Goal: Information Seeking & Learning: Check status

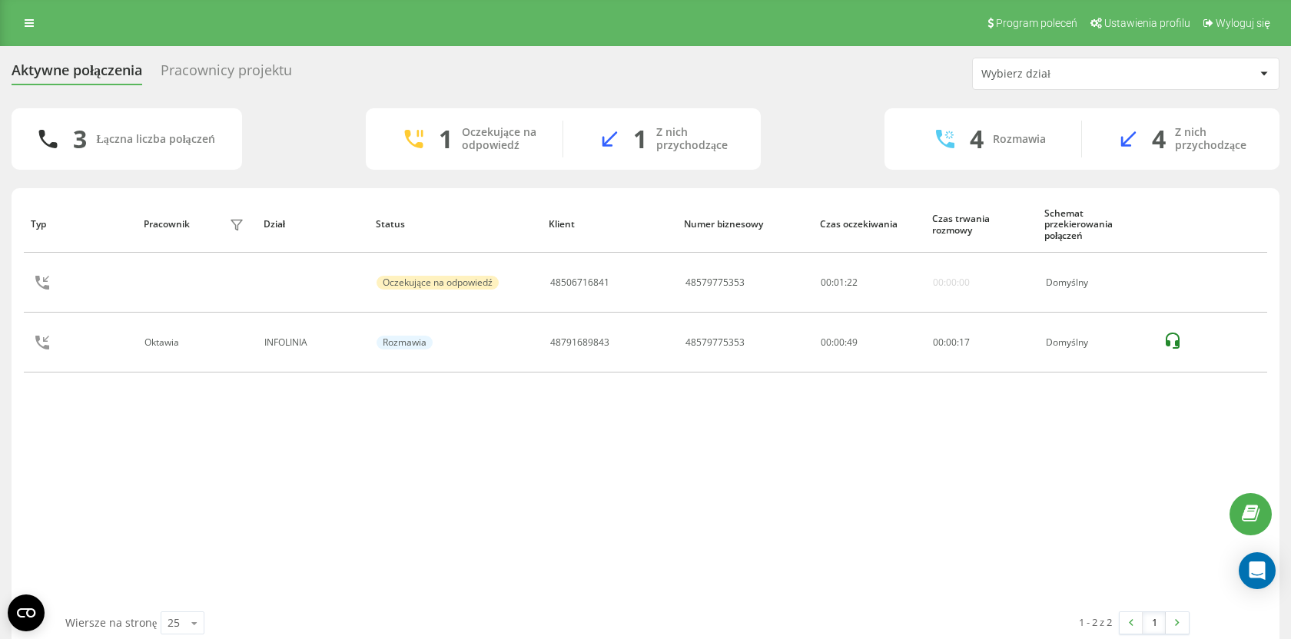
click at [329, 156] on div "3 Łączna liczba połączeń 1 Oczekujące na odpowiedź 1 Z nich przychodzące 4 Rozm…" at bounding box center [646, 138] width 1268 height 61
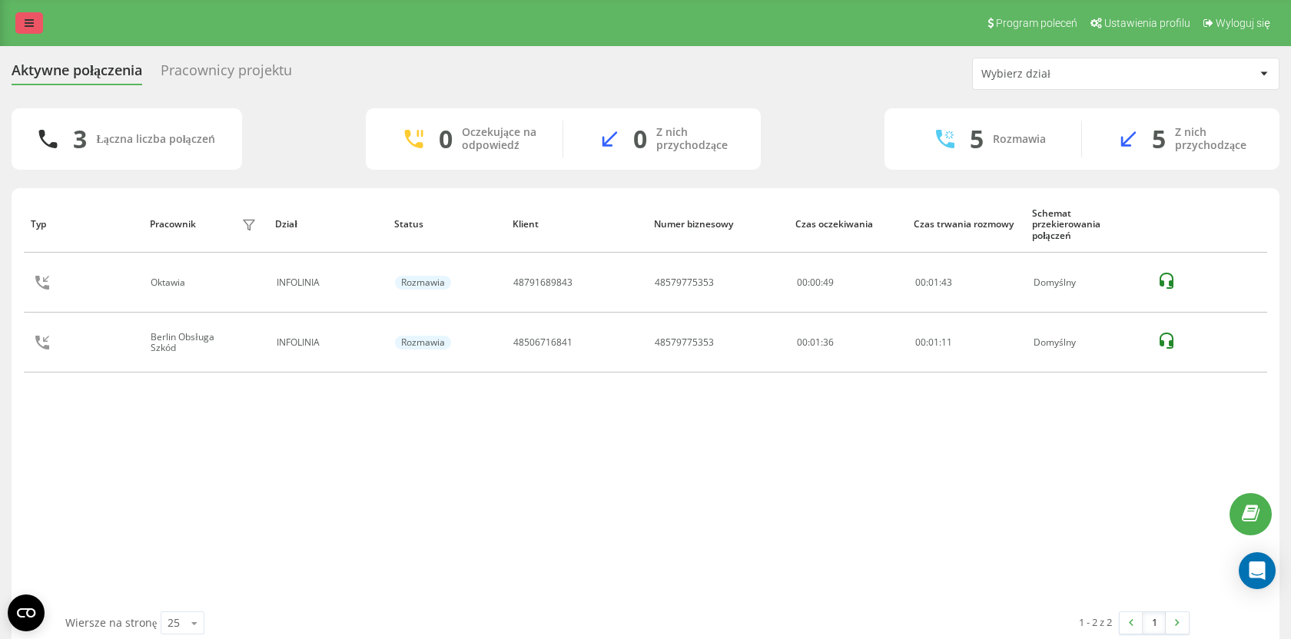
click at [22, 30] on link at bounding box center [29, 23] width 28 height 22
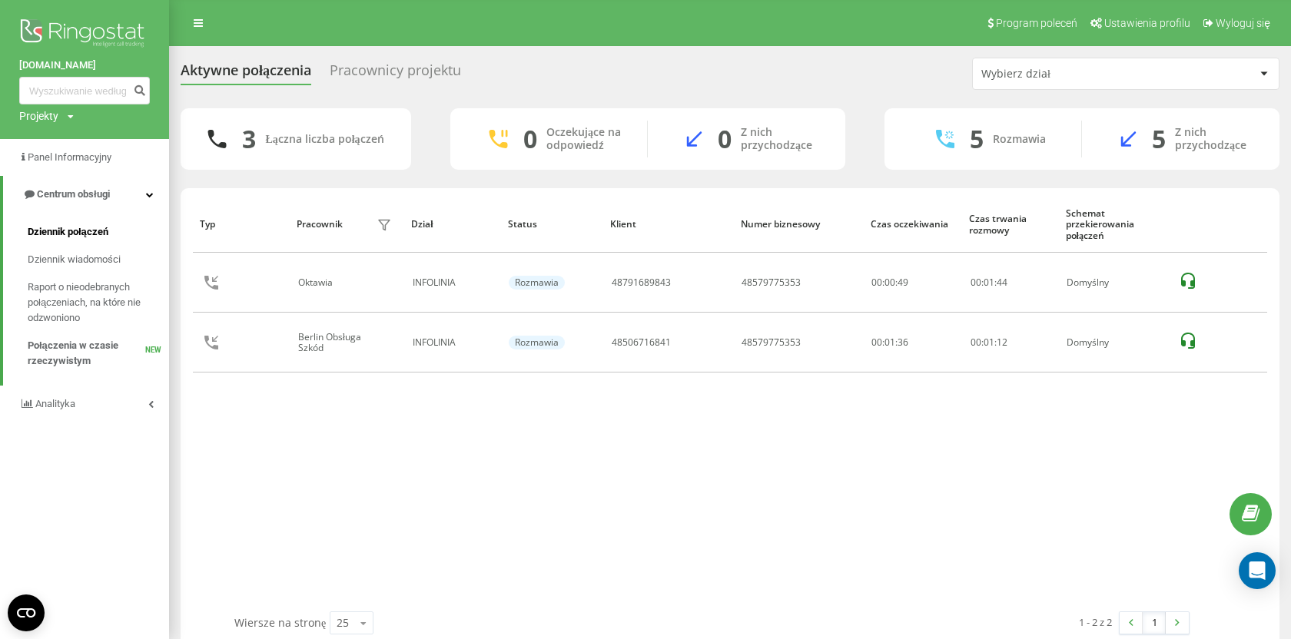
click at [72, 243] on link "Dziennik połączeń" at bounding box center [98, 232] width 141 height 28
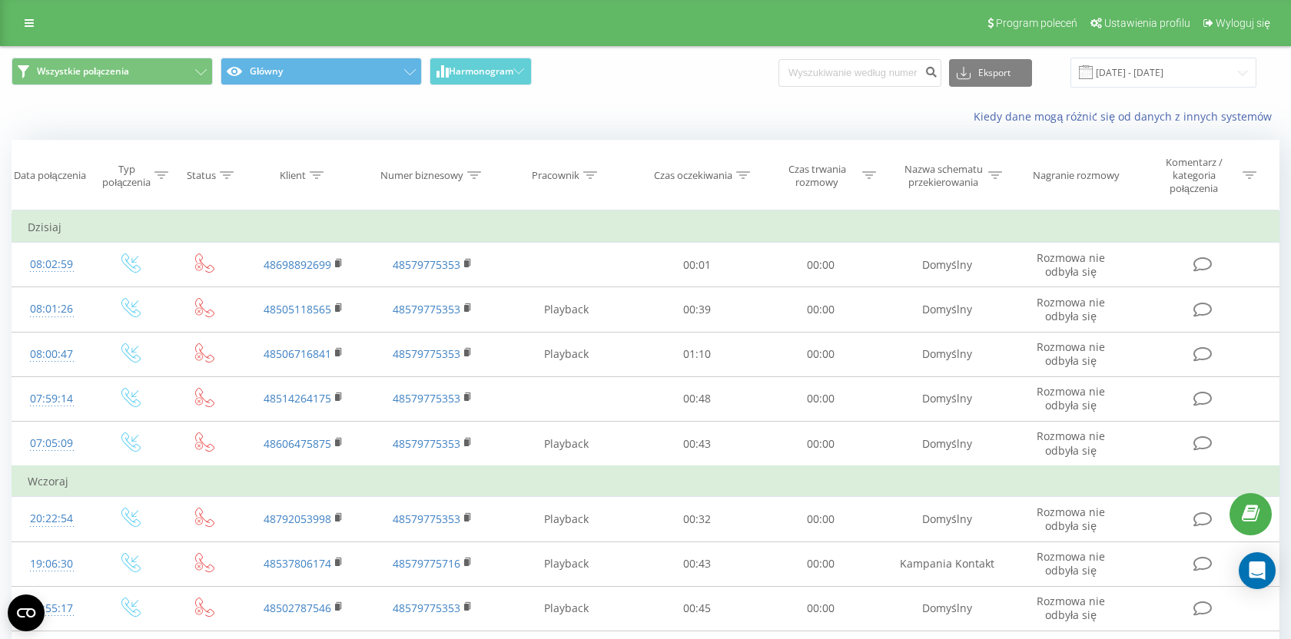
click at [829, 59] on div "Eksport .csv .xls .xlsx 22.07.2025 - 22.08.2025" at bounding box center [1017, 73] width 478 height 30
click at [824, 74] on input at bounding box center [859, 73] width 163 height 28
paste input "48501973036"
type input "48501973036"
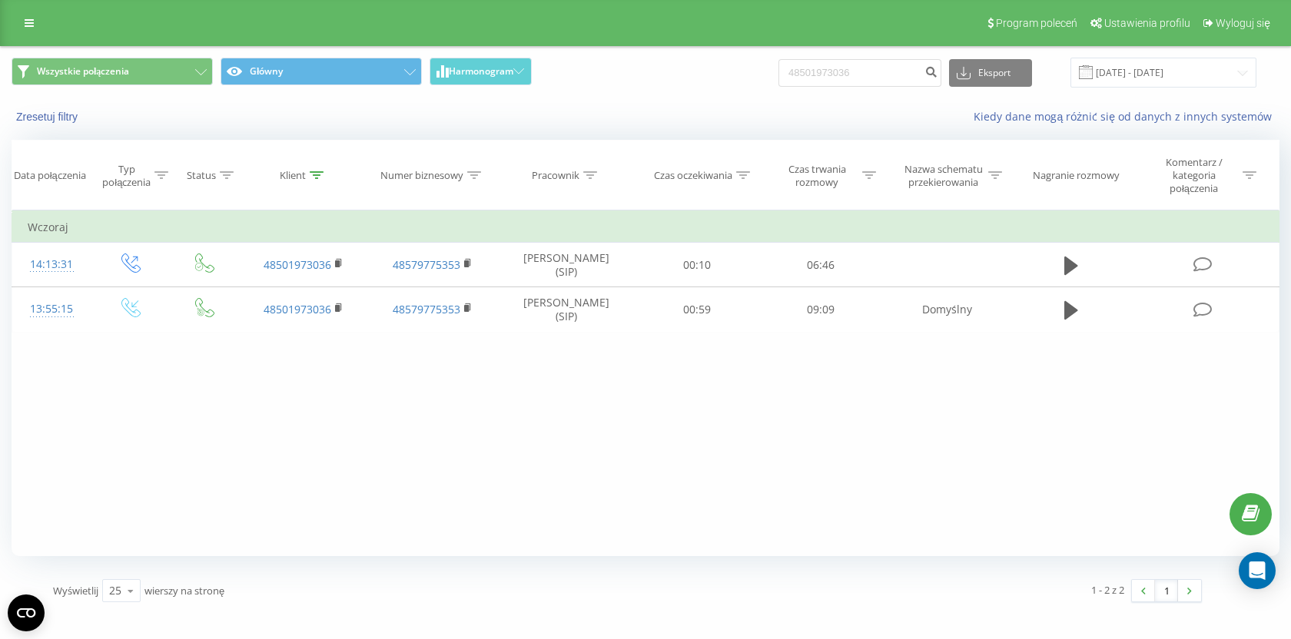
click at [44, 30] on div "Program poleceń Ustawienia profilu Wyloguj się" at bounding box center [645, 23] width 1291 height 46
click at [42, 27] on link at bounding box center [29, 23] width 28 height 22
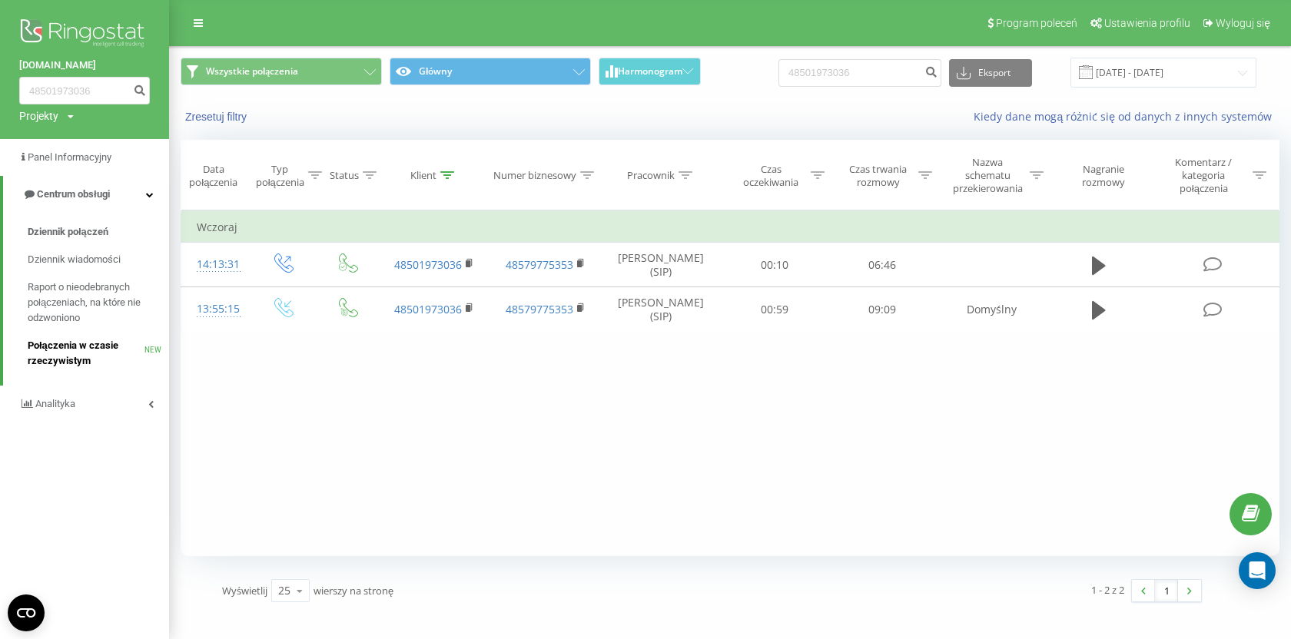
click at [66, 369] on span "Połączenia w czasie rzeczywistym" at bounding box center [86, 353] width 117 height 31
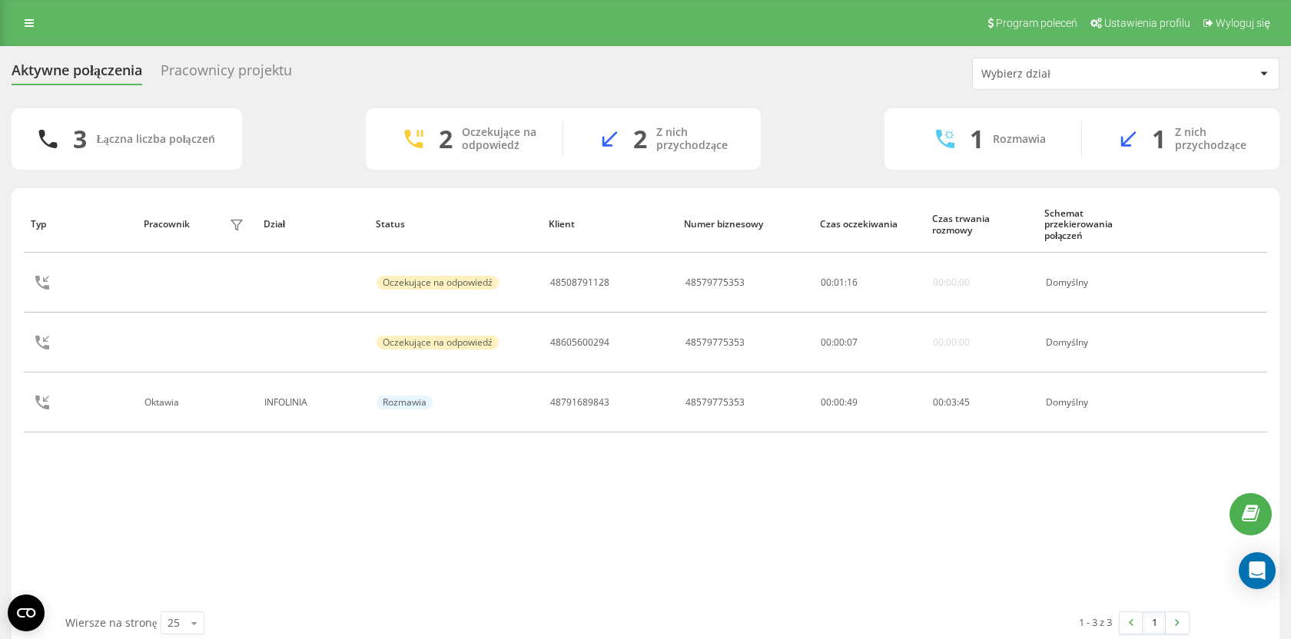
click at [293, 152] on div "3 Łączna liczba połączeń 2 Oczekujące na odpowiedź 2 Z nich przychodzące 1 Rozm…" at bounding box center [646, 138] width 1268 height 61
click at [394, 484] on div "Typ Pracownik filtra Dział Status Klient Numer biznesowy Czas oczekiwania Czas …" at bounding box center [645, 404] width 1243 height 416
click at [416, 520] on div "Typ Pracownik filtra Dział Status Klient Numer biznesowy Czas oczekiwania Czas …" at bounding box center [645, 404] width 1243 height 416
click at [864, 108] on div "Aktywne połączenia Pracownicy projektu Wybierz dział 5 Łączna liczba połączeń 3…" at bounding box center [646, 354] width 1268 height 592
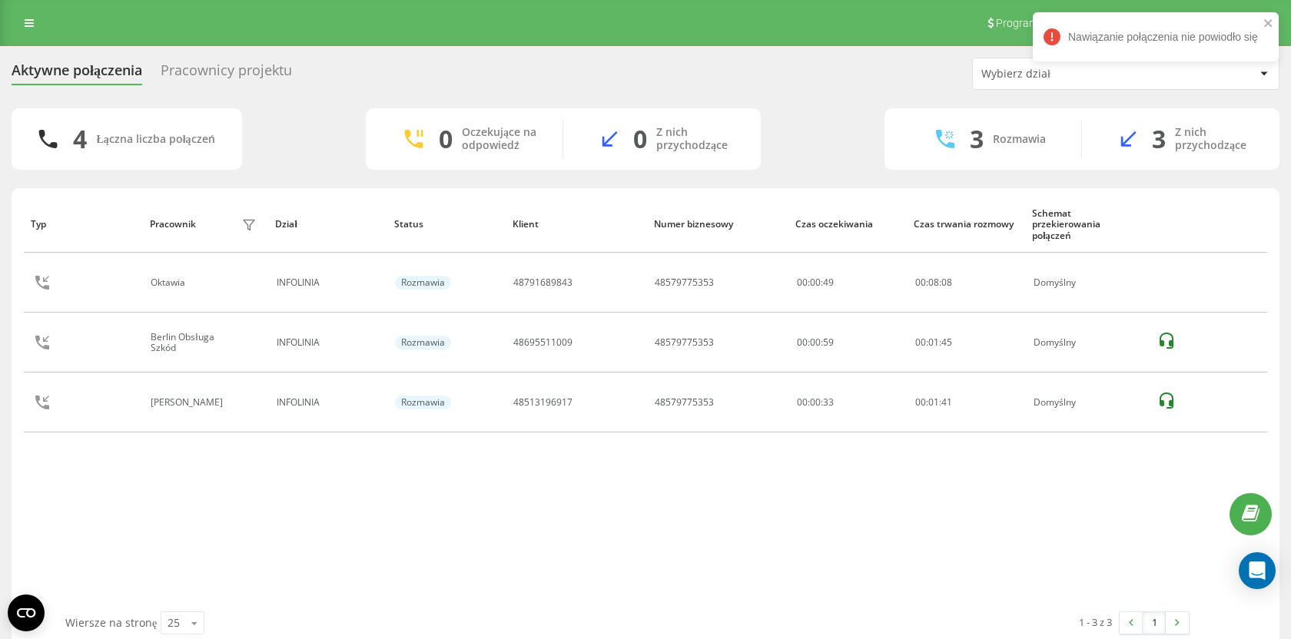
click at [331, 138] on div "4 Łączna liczba połączeń 0 Oczekujące na odpowiedź 0 Z nich przychodzące 3 Rozm…" at bounding box center [646, 138] width 1268 height 61
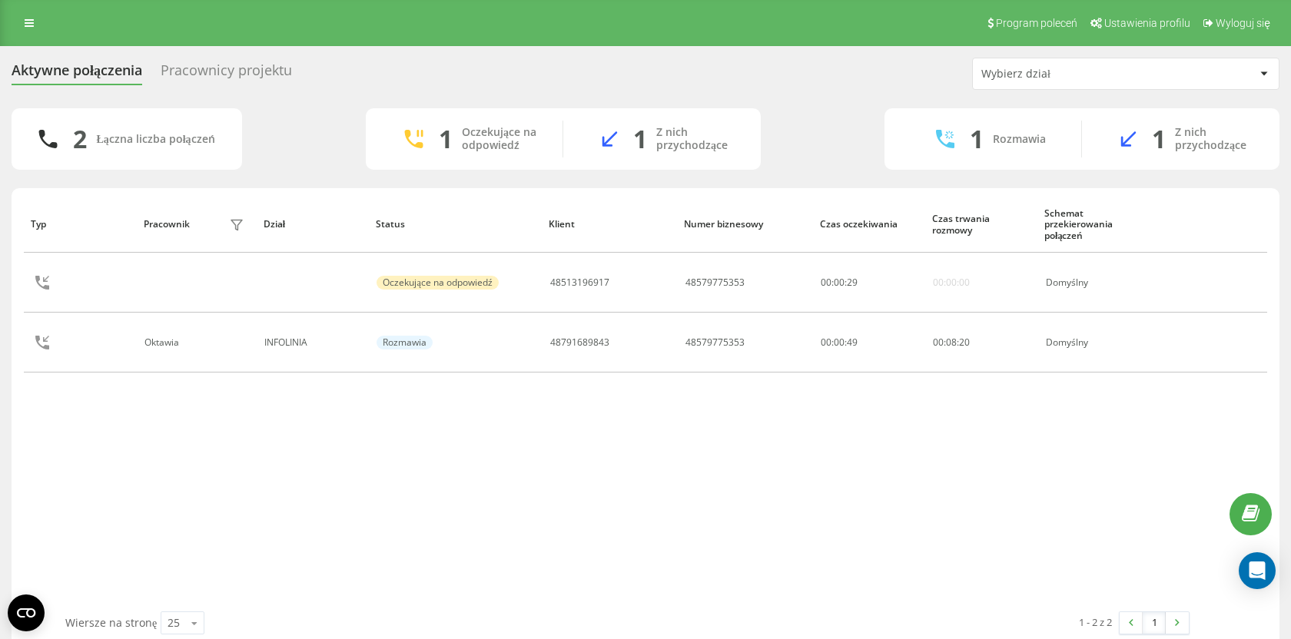
click at [260, 85] on div "Pracownicy projektu" at bounding box center [226, 74] width 131 height 24
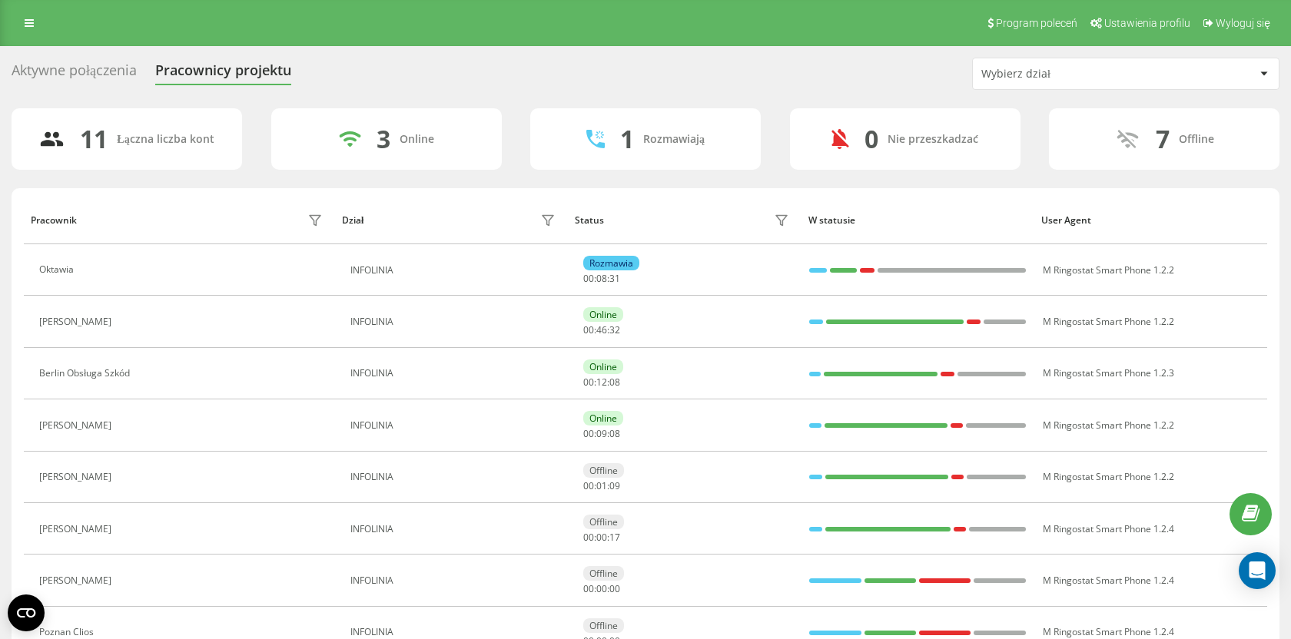
click at [104, 68] on div "Aktywne połączenia" at bounding box center [74, 74] width 125 height 24
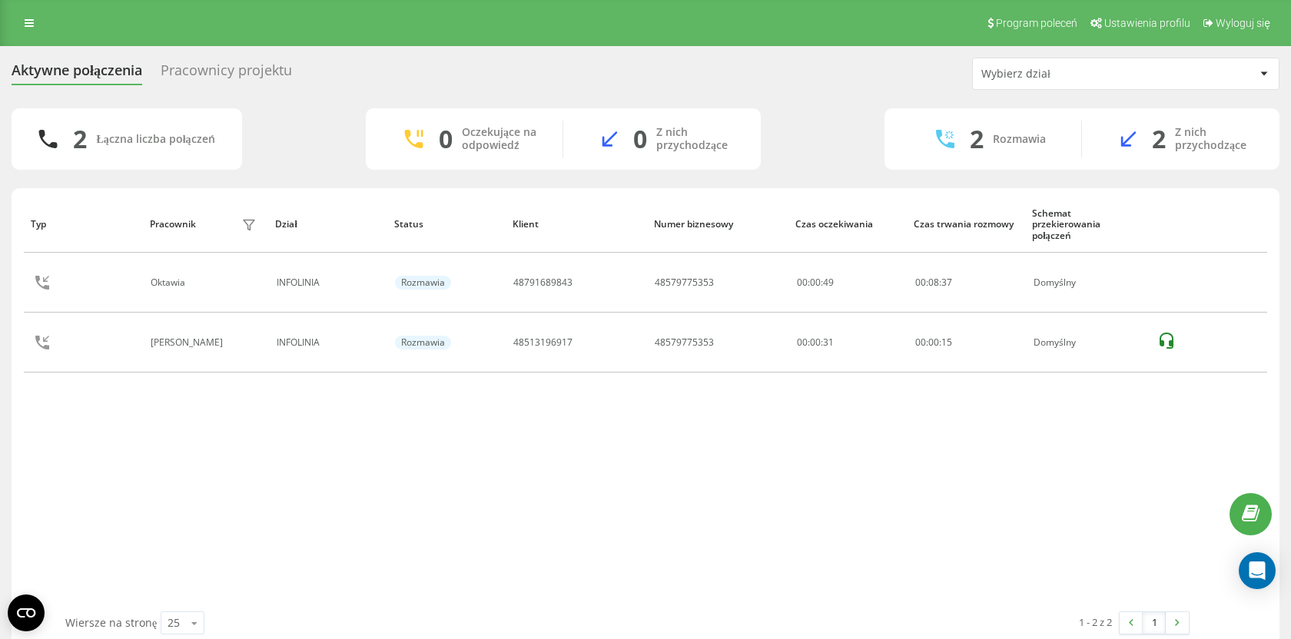
click at [818, 403] on div "Typ Pracownik filtra Dział Status Klient Numer biznesowy Czas oczekiwania Czas …" at bounding box center [645, 404] width 1243 height 416
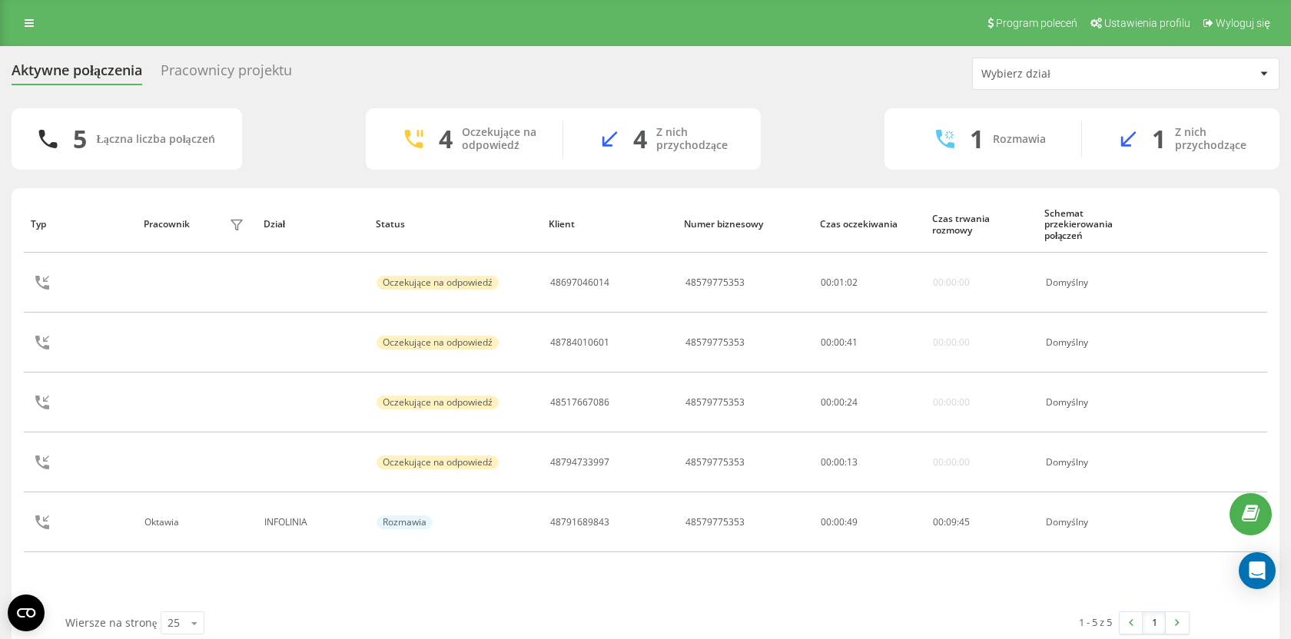
click at [297, 136] on div "5 Łączna liczba połączeń 4 Oczekujące na odpowiedź 4 Z nich przychodzące 1 Rozm…" at bounding box center [646, 138] width 1268 height 61
click at [834, 131] on div "5 Łączna liczba połączeń 4 Oczekujące na odpowiedź 4 Z nich przychodzące 1 Rozm…" at bounding box center [646, 138] width 1268 height 61
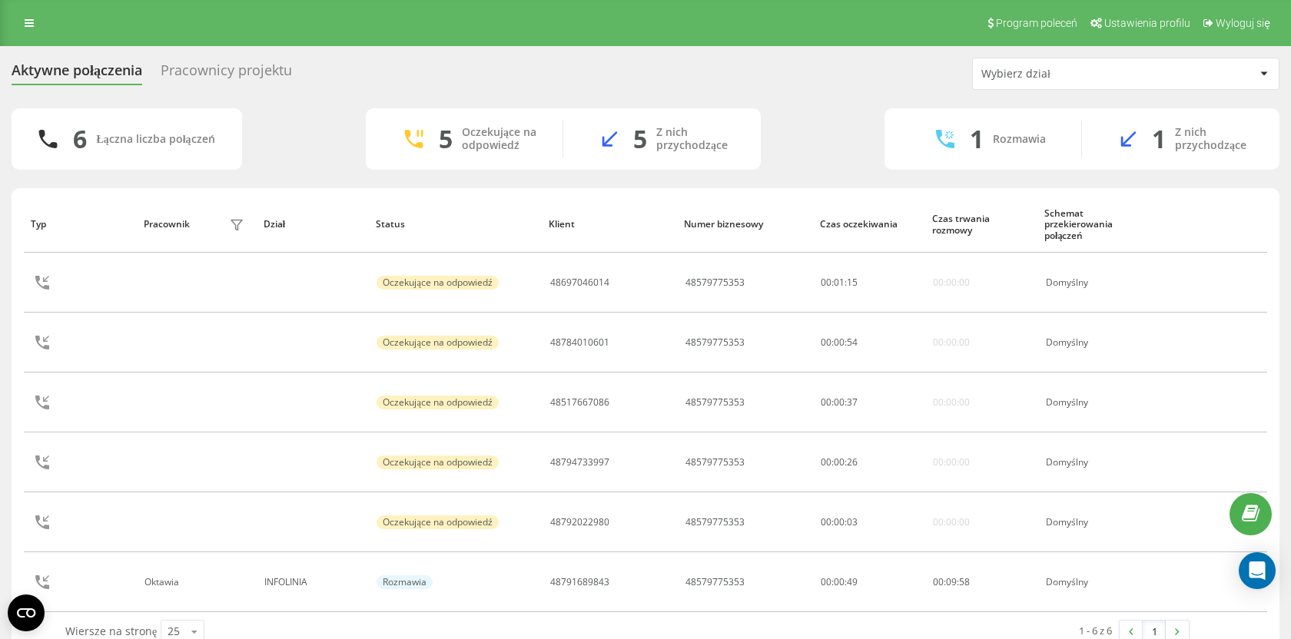
click at [287, 68] on div "Pracownicy projektu" at bounding box center [226, 74] width 131 height 24
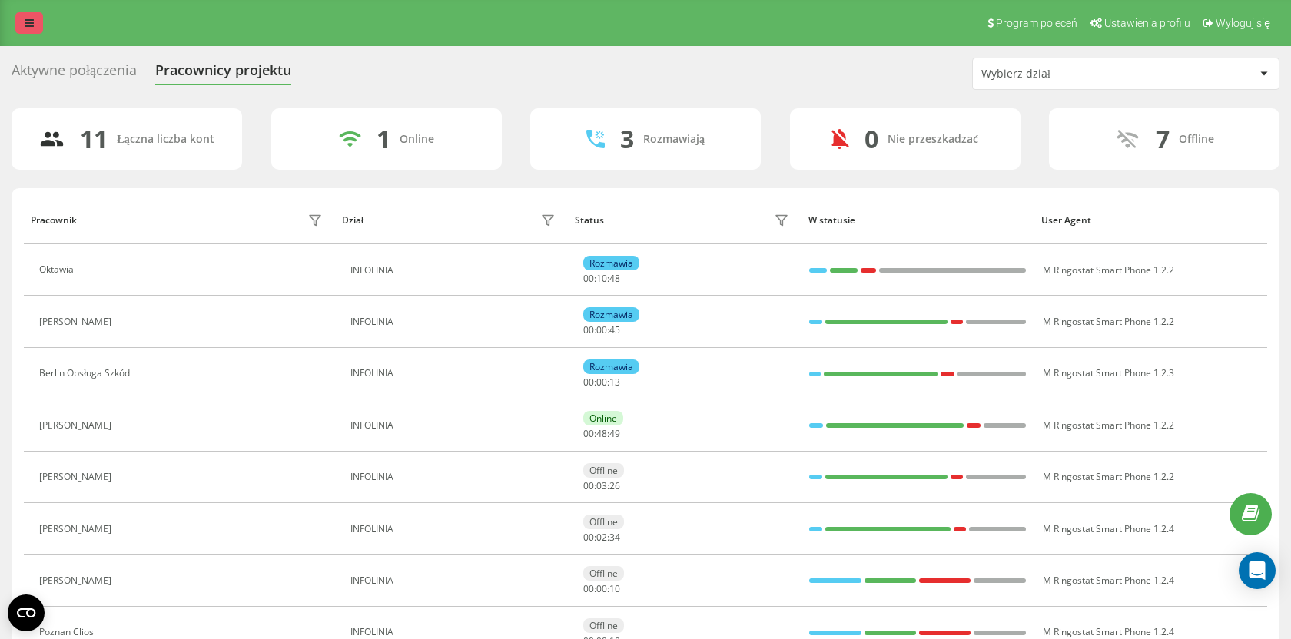
click at [35, 26] on link at bounding box center [29, 23] width 28 height 22
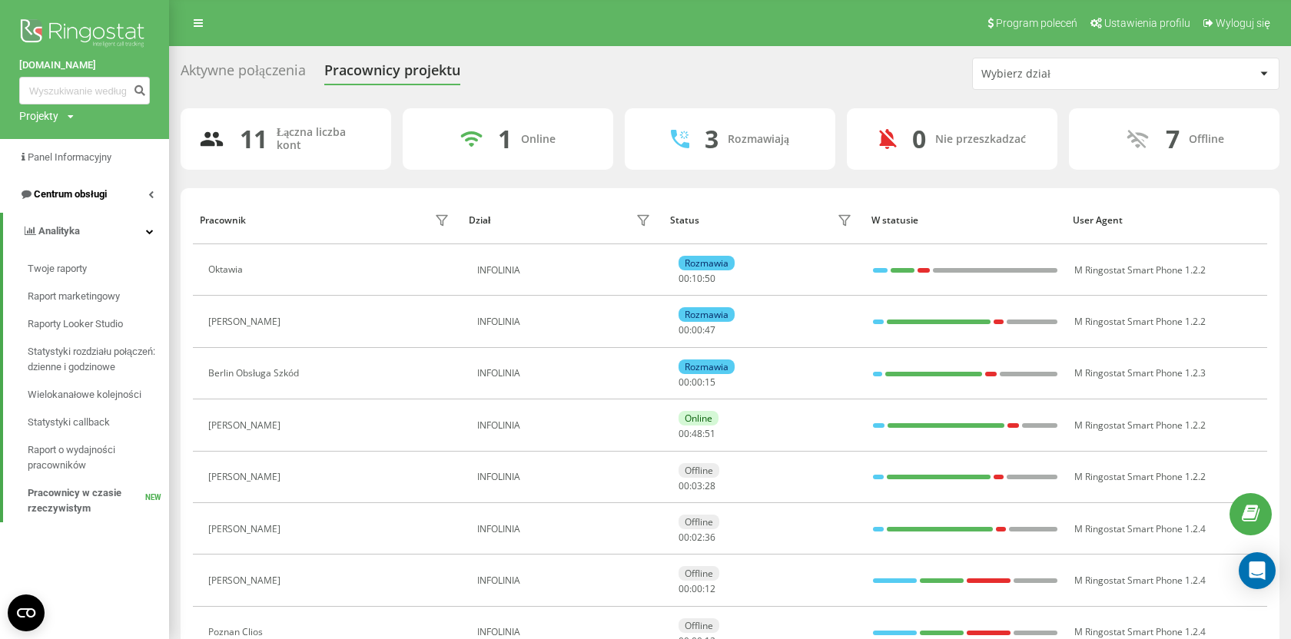
click at [100, 186] on link "Centrum obsługi" at bounding box center [84, 194] width 169 height 37
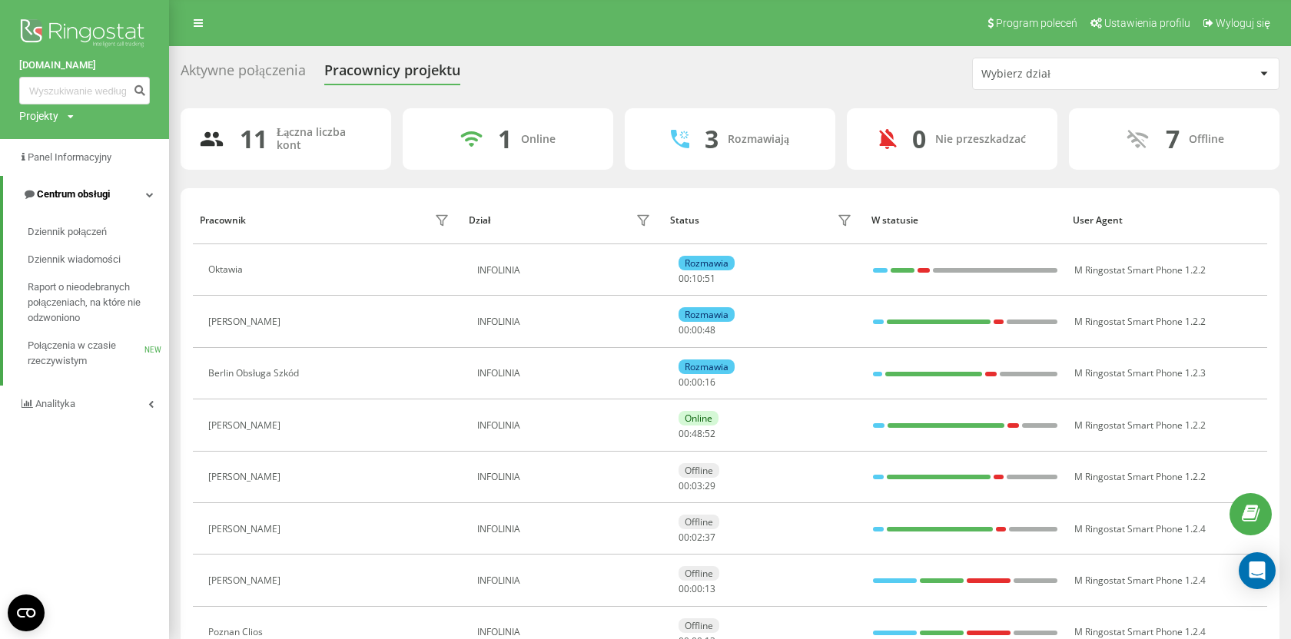
click at [101, 190] on span "Centrum obsługi" at bounding box center [73, 194] width 73 height 12
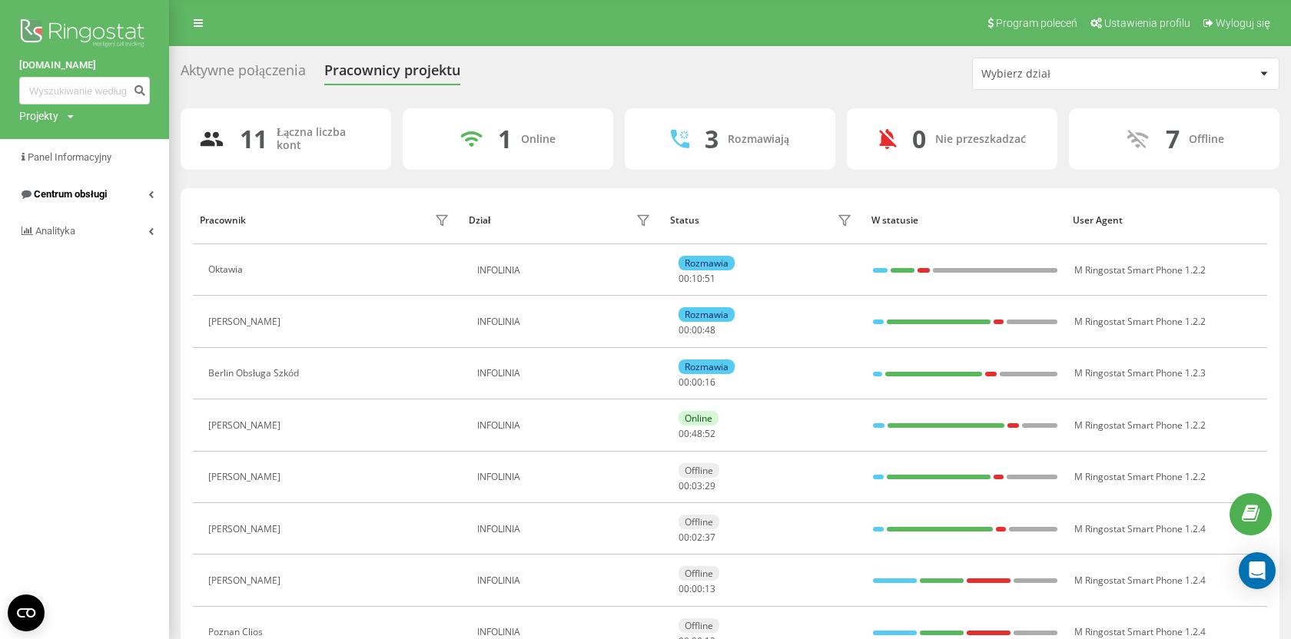
click at [101, 190] on span "Centrum obsługi" at bounding box center [70, 194] width 73 height 12
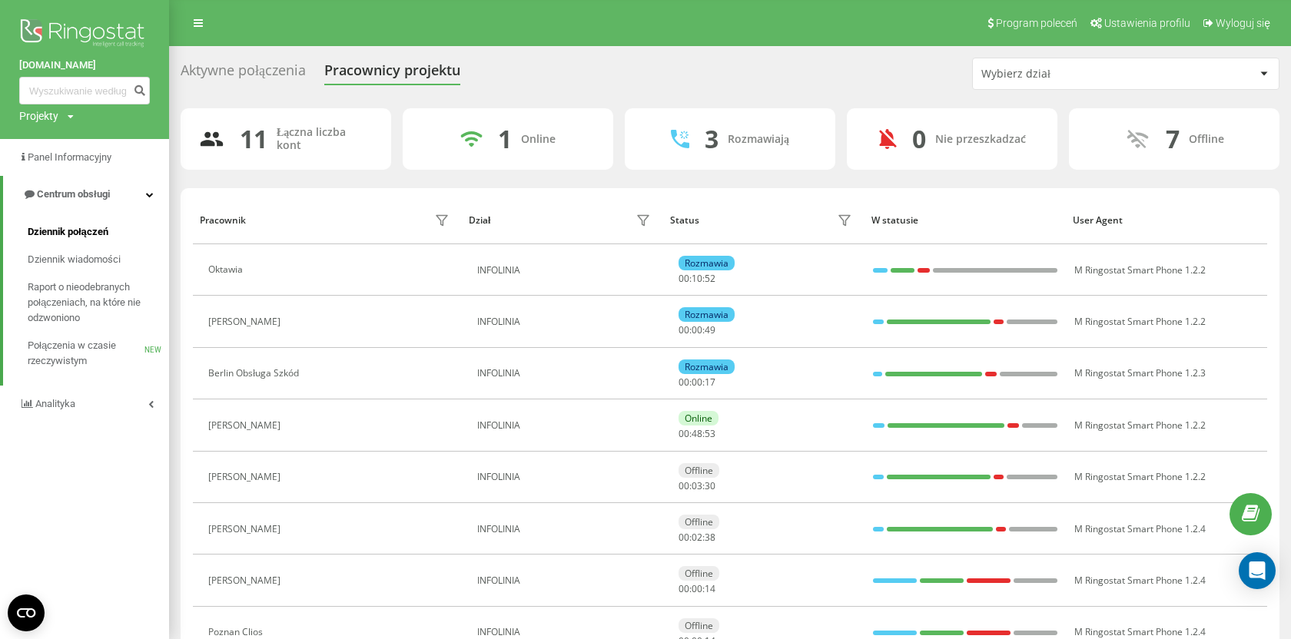
click at [94, 227] on span "Dziennik połączeń" at bounding box center [68, 231] width 81 height 15
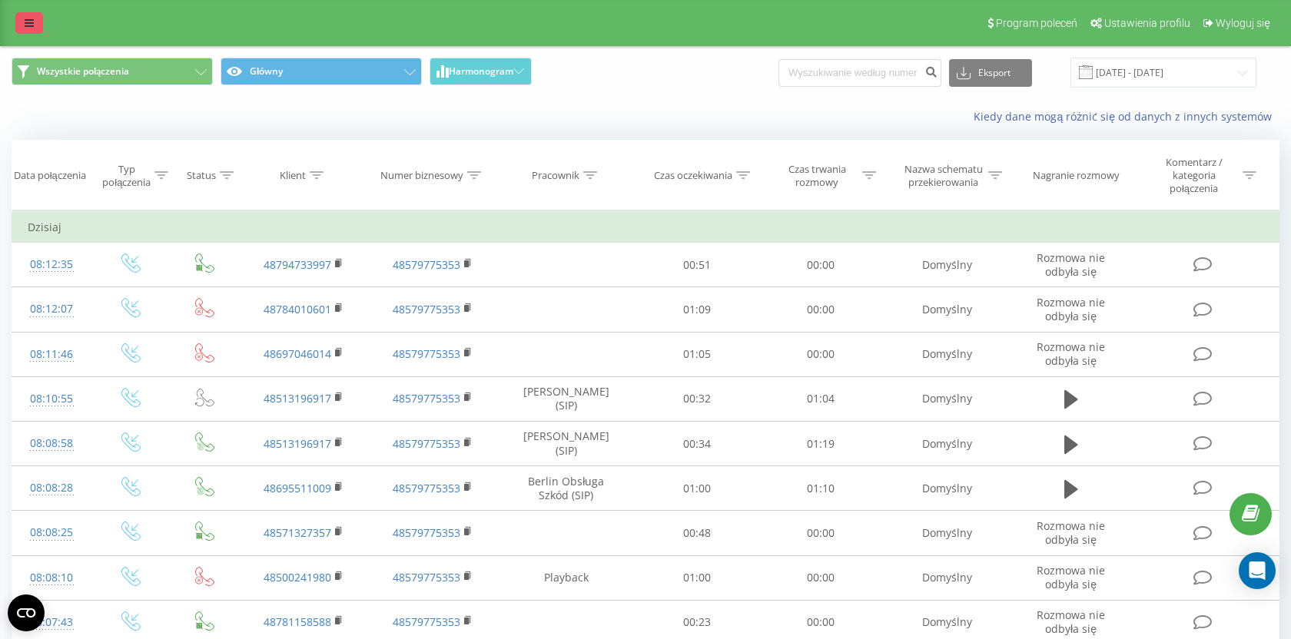
click at [32, 26] on icon at bounding box center [29, 23] width 9 height 11
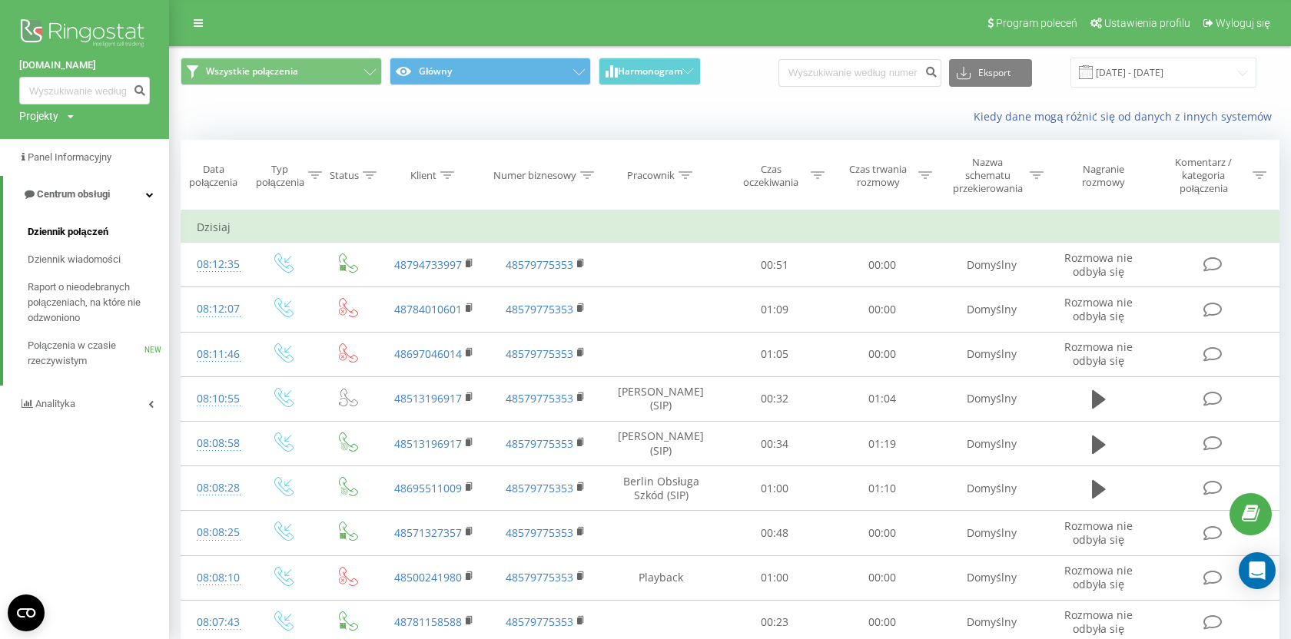
click at [74, 242] on link "Dziennik połączeń" at bounding box center [98, 232] width 141 height 28
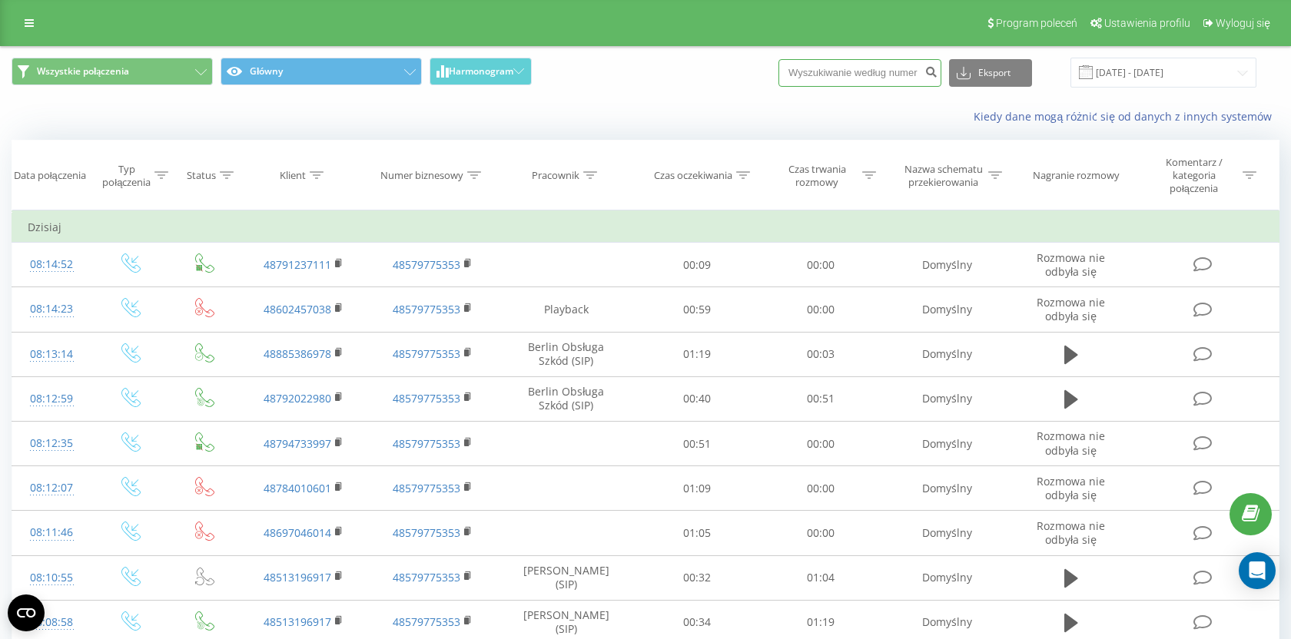
click at [836, 75] on input at bounding box center [859, 73] width 163 height 28
paste input "48517667086"
type input "48517667086"
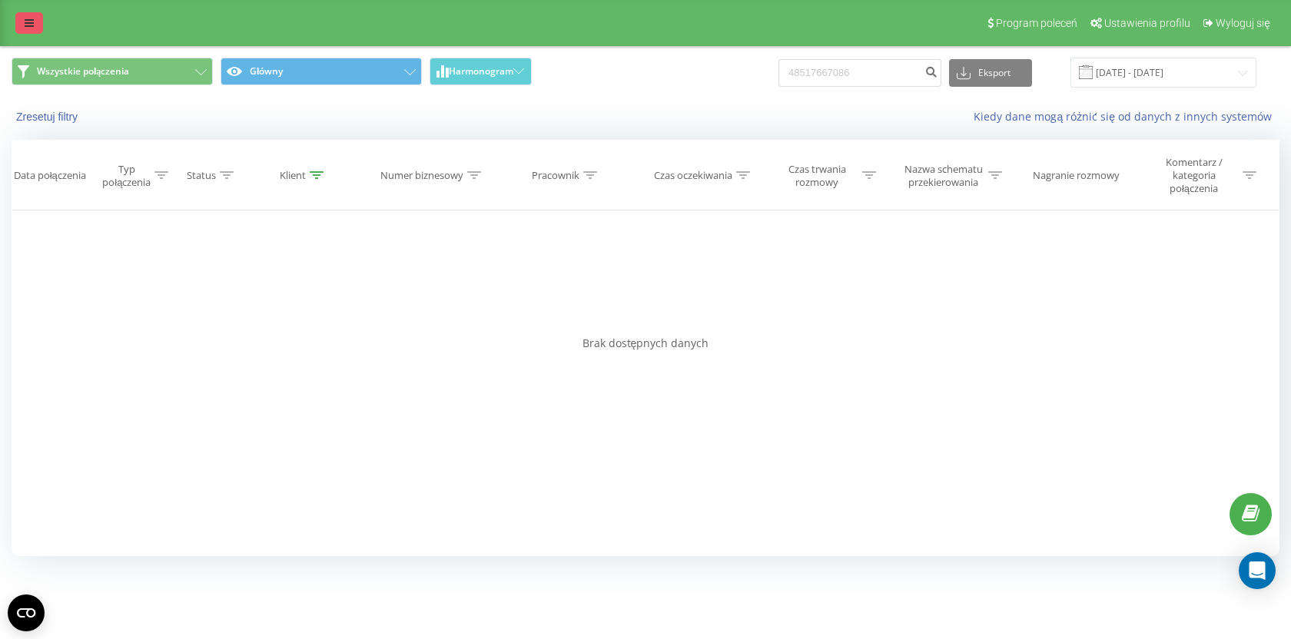
click at [24, 17] on link at bounding box center [29, 23] width 28 height 22
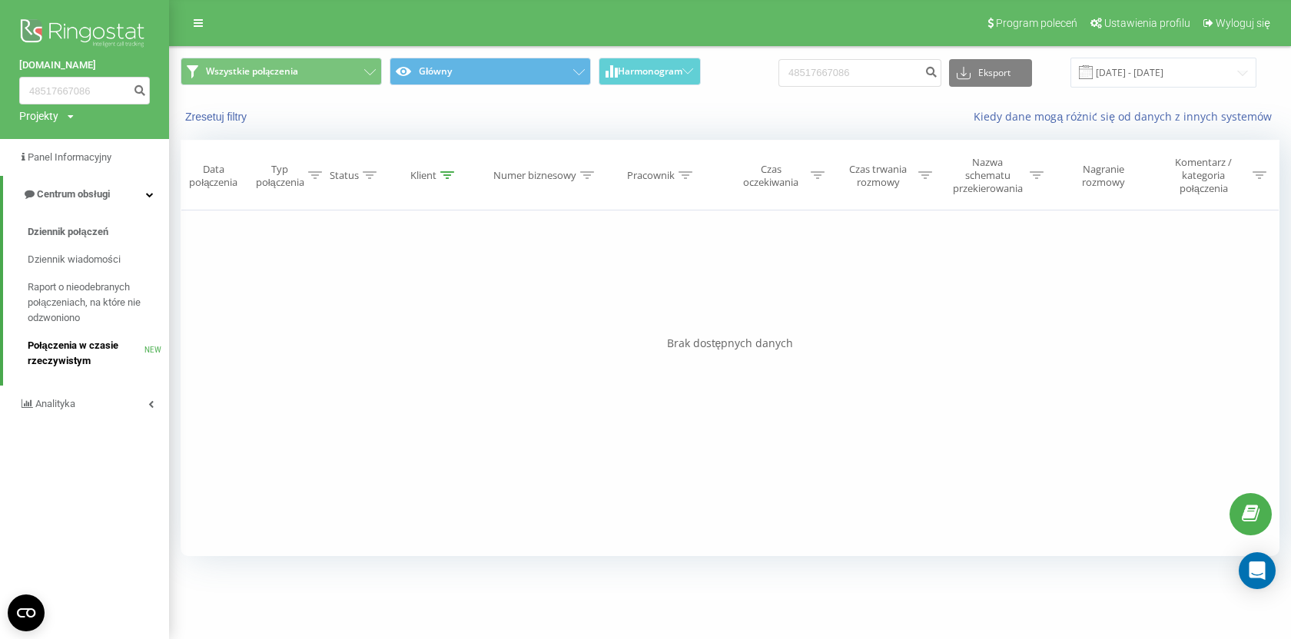
click at [66, 341] on span "Połączenia w czasie rzeczywistym" at bounding box center [86, 353] width 117 height 31
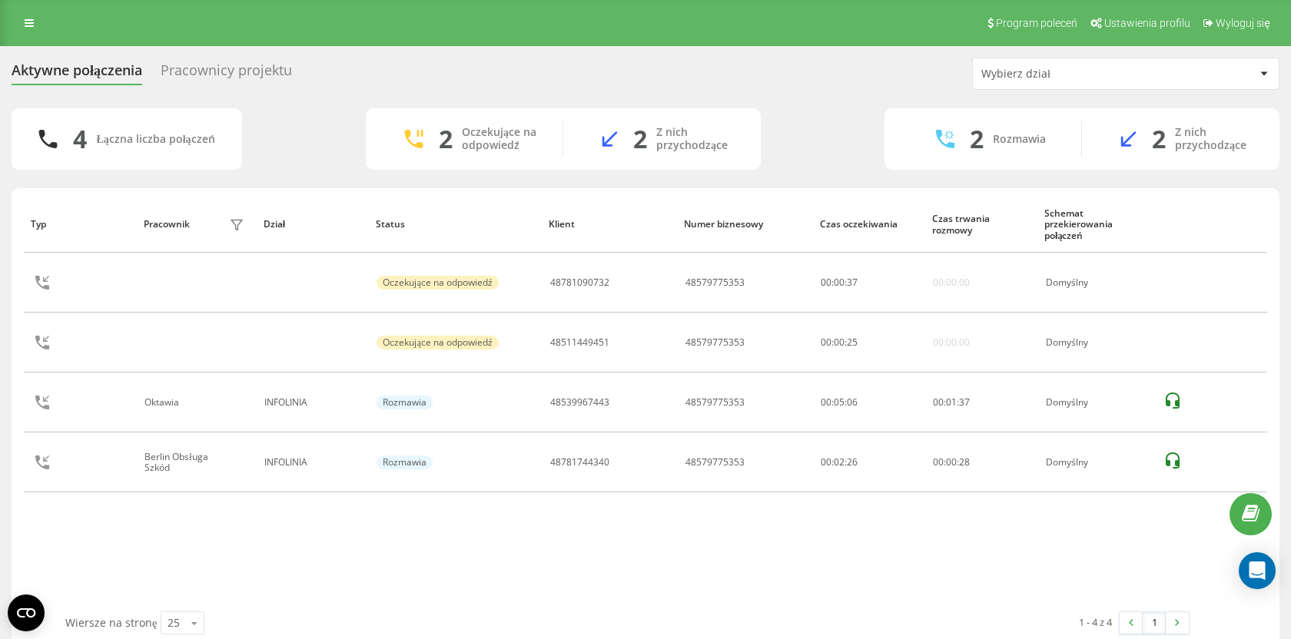
click at [307, 134] on div "4 Łączna liczba połączeń 2 Oczekujące na odpowiedź 2 Z nich przychodzące 2 Rozm…" at bounding box center [646, 138] width 1268 height 61
click at [26, 24] on icon at bounding box center [29, 23] width 9 height 11
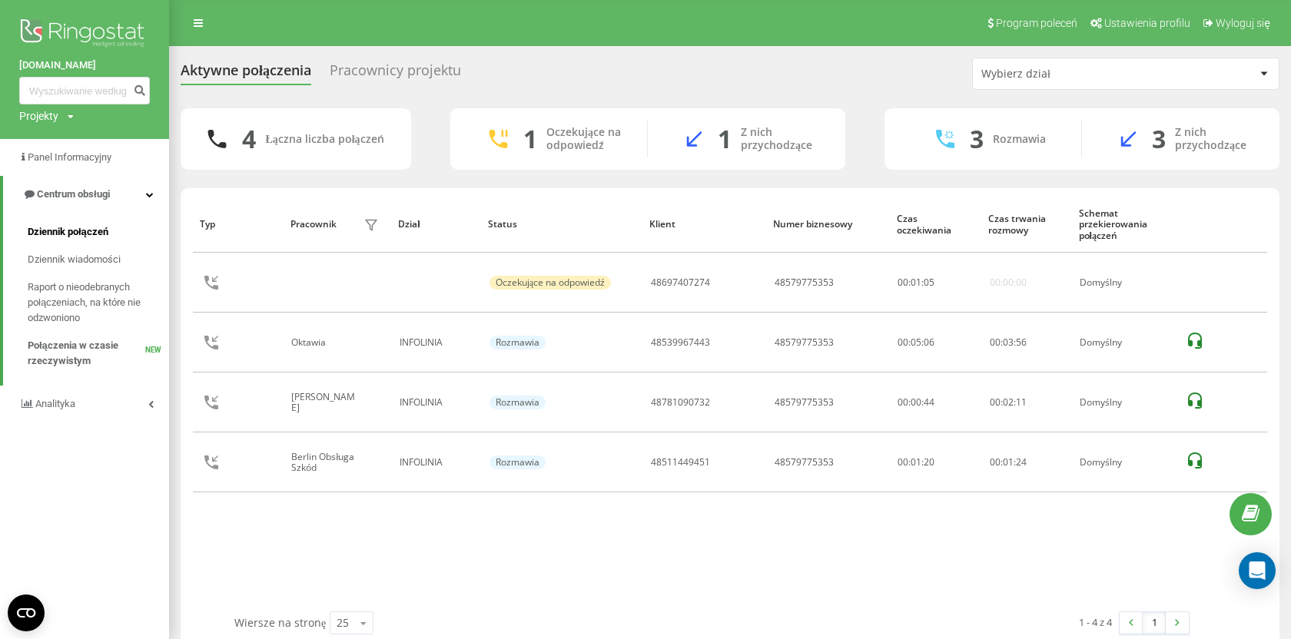
click at [94, 242] on link "Dziennik połączeń" at bounding box center [98, 232] width 141 height 28
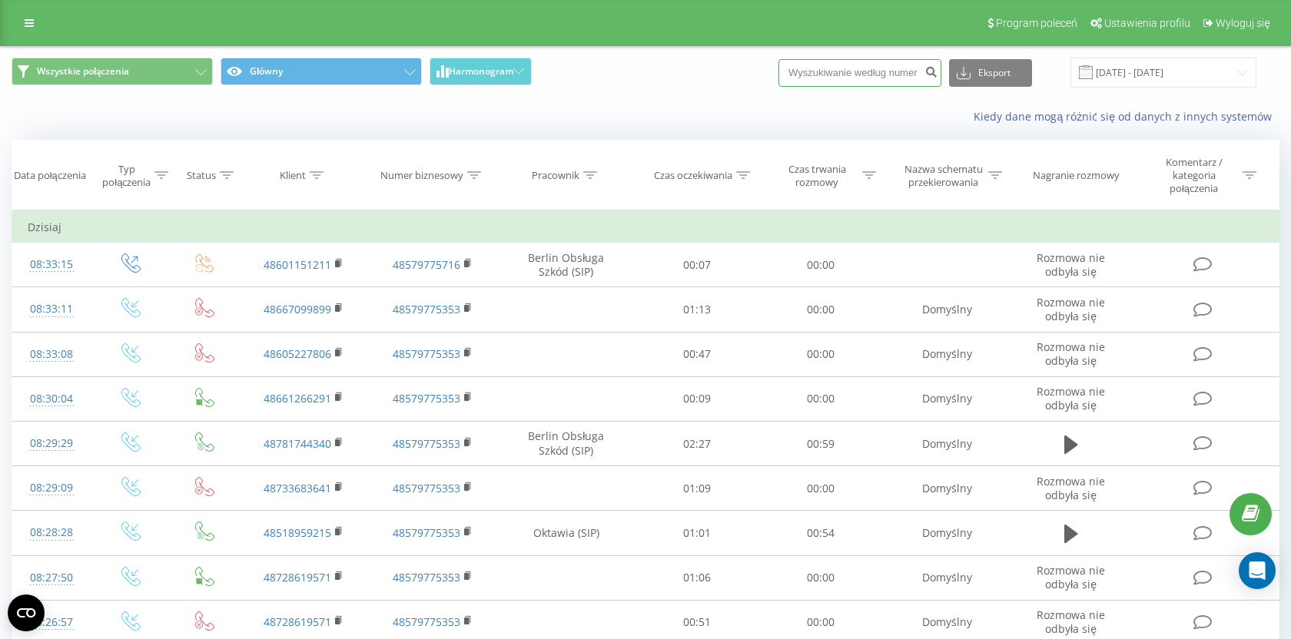
click at [833, 74] on input at bounding box center [859, 73] width 163 height 28
paste input "48781090732"
type input "48781090732"
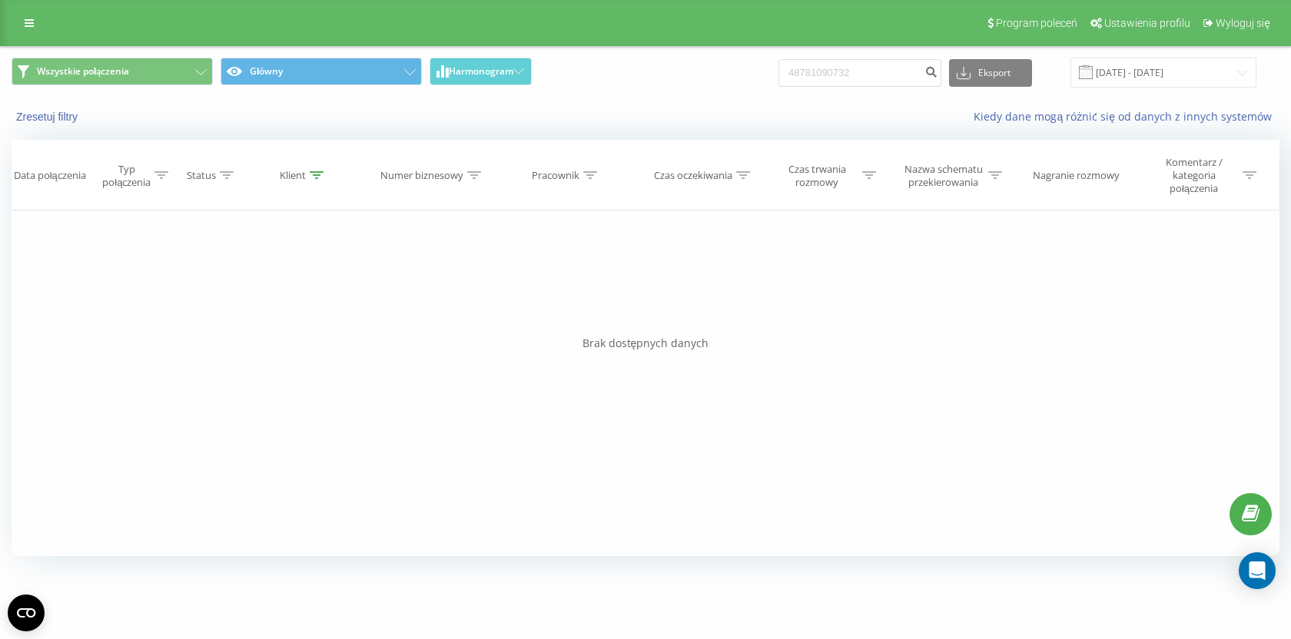
click at [714, 88] on div "Wszystkie połączenia Główny Harmonogram 48781090732 Eksport .csv .xls .xlsx [DA…" at bounding box center [646, 73] width 1268 height 30
click at [708, 98] on div "Wszystkie połączenia Główny Harmonogram 48781090732 Eksport .csv .xls .xlsx 22.…" at bounding box center [645, 72] width 1289 height 51
click at [709, 69] on div "Wszystkie połączenia Główny Harmonogram 48781090732 Eksport .csv .xls .xlsx 22.…" at bounding box center [646, 73] width 1268 height 30
click at [709, 66] on div "Wszystkie połączenia Główny Harmonogram 48781090732 Eksport .csv .xls .xlsx 22.…" at bounding box center [646, 73] width 1268 height 30
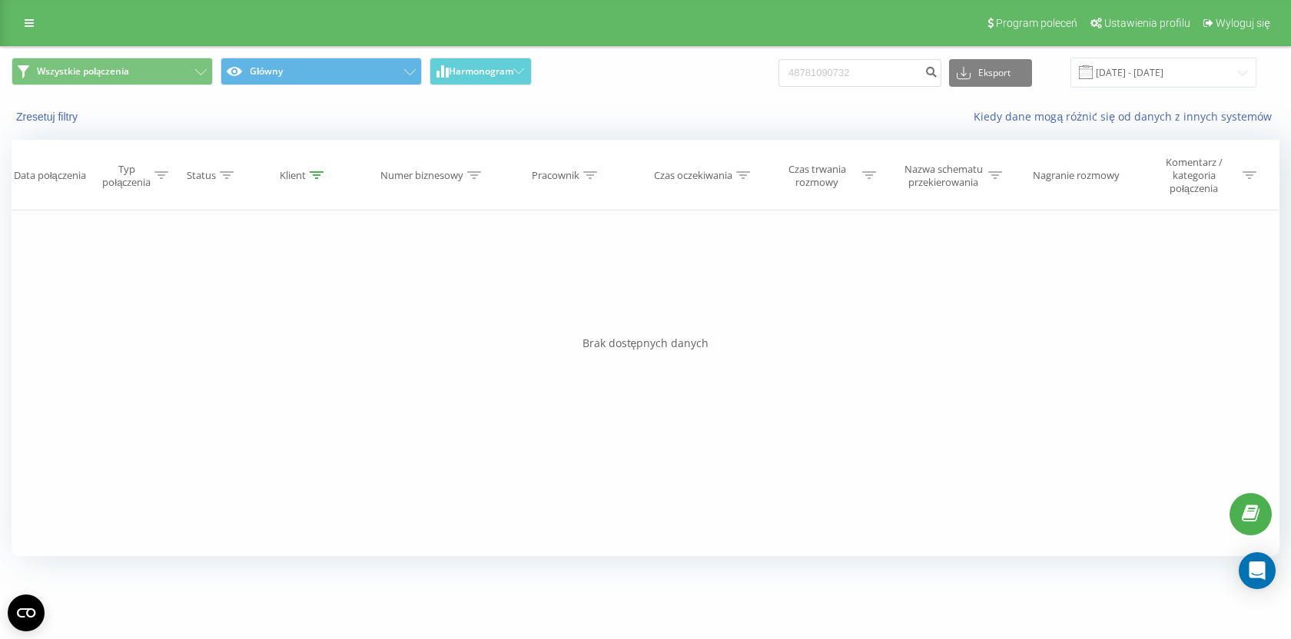
click at [709, 67] on div "Wszystkie połączenia Główny Harmonogram 48781090732 Eksport .csv .xls .xlsx 22.…" at bounding box center [646, 73] width 1268 height 30
click at [688, 68] on div "Wszystkie połączenia Główny Harmonogram 48781090732 Eksport .csv .xls .xlsx 22.…" at bounding box center [646, 73] width 1268 height 30
click at [26, 18] on icon at bounding box center [29, 23] width 9 height 11
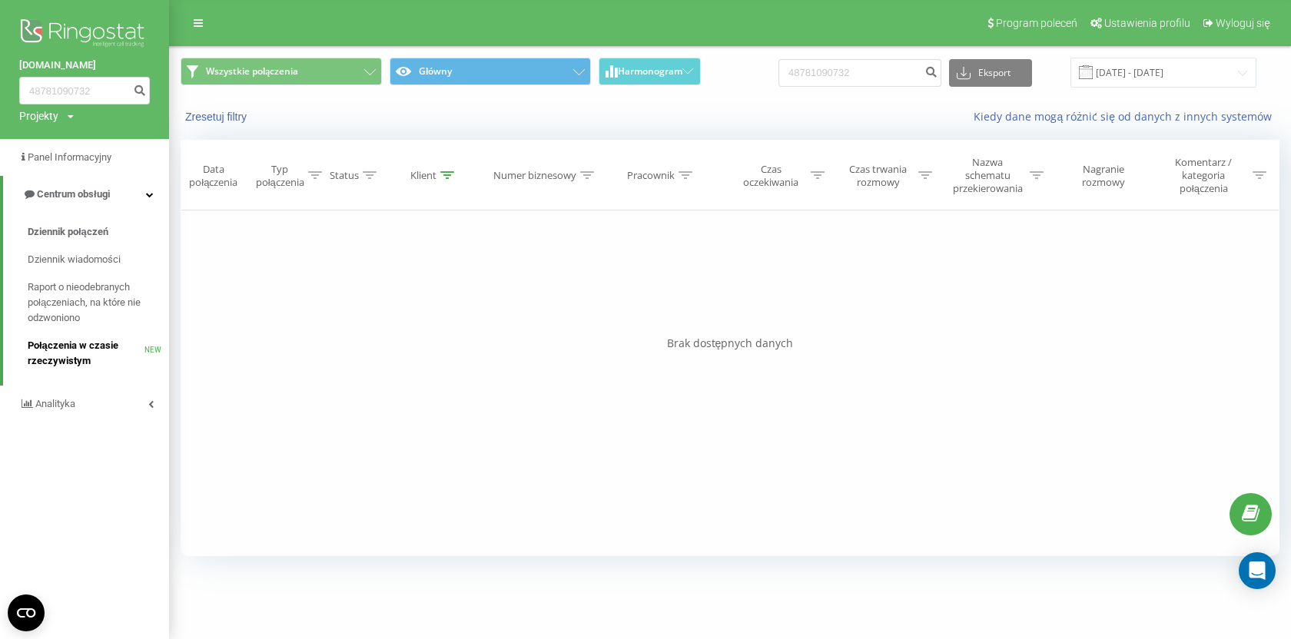
click at [68, 352] on span "Połączenia w czasie rzeczywistym" at bounding box center [86, 353] width 117 height 31
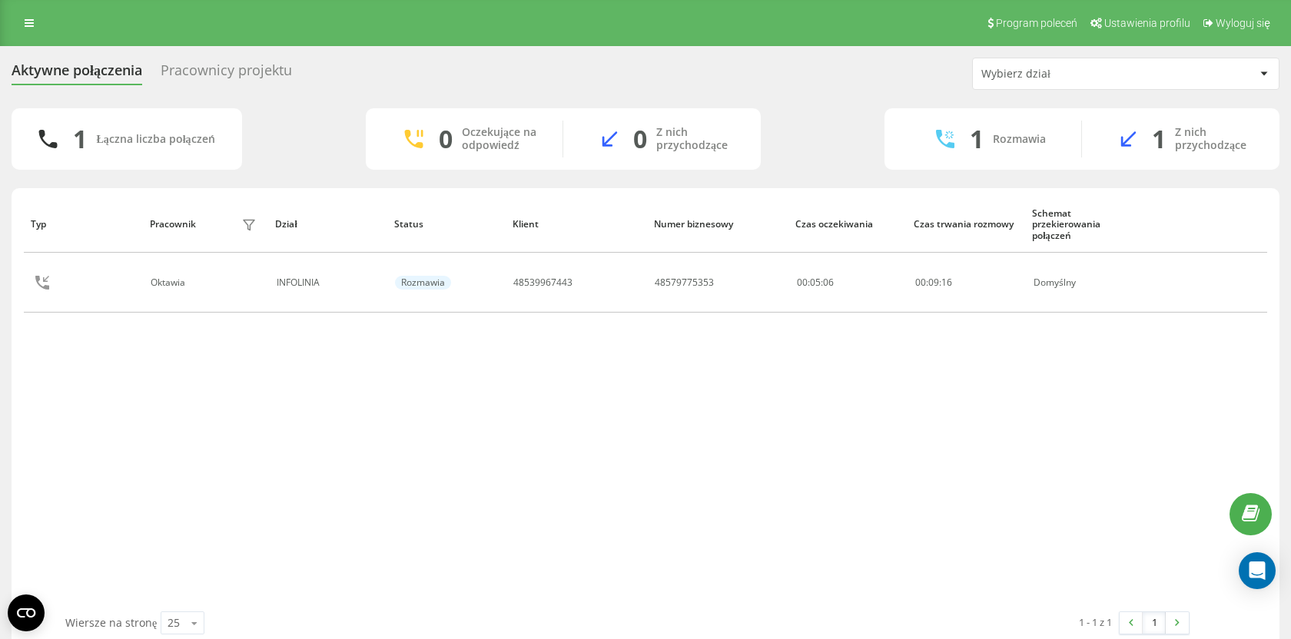
click at [308, 144] on div "1 Łączna liczba połączeń 0 Oczekujące na odpowiedź 0 Z nich przychodzące 1 Rozm…" at bounding box center [646, 138] width 1268 height 61
click at [320, 141] on div "1 Łączna liczba połączeń 0 Oczekujące na odpowiedź 0 Z nich przychodzące 1 Rozm…" at bounding box center [646, 138] width 1268 height 61
click at [280, 76] on div "Pracownicy projektu" at bounding box center [226, 74] width 131 height 24
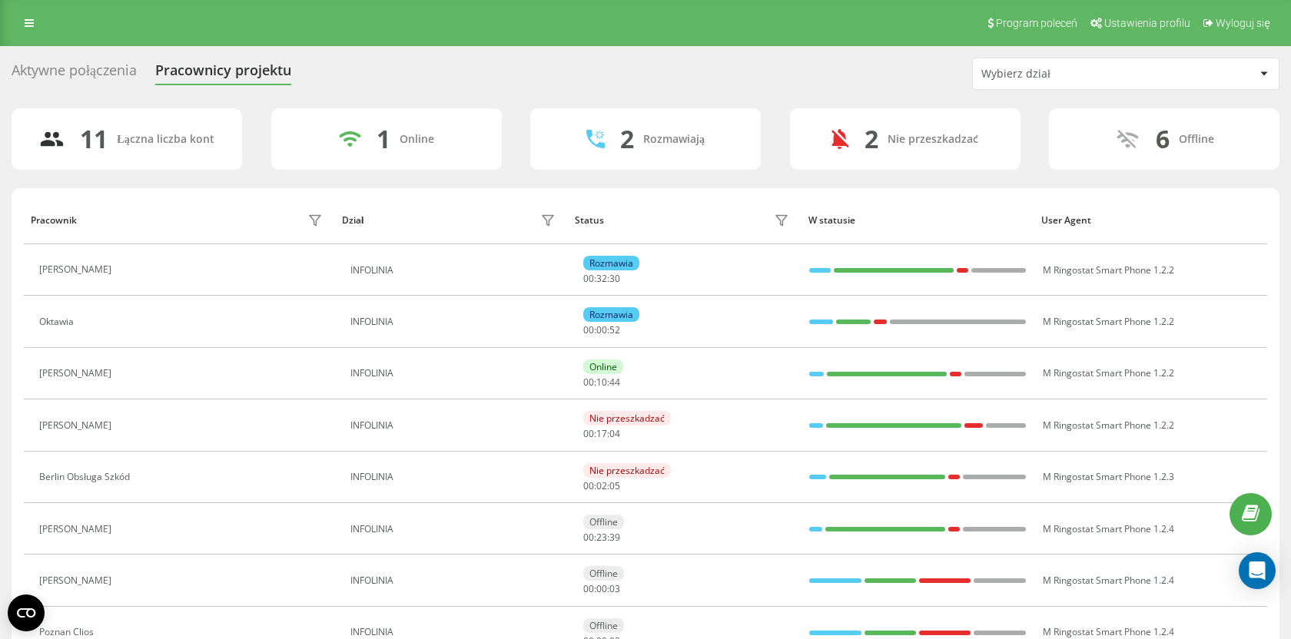
click at [347, 75] on div "Aktywne połączenia Pracownicy projektu Wybierz dział" at bounding box center [646, 74] width 1268 height 32
click at [101, 79] on div "Aktywne połączenia" at bounding box center [74, 74] width 125 height 24
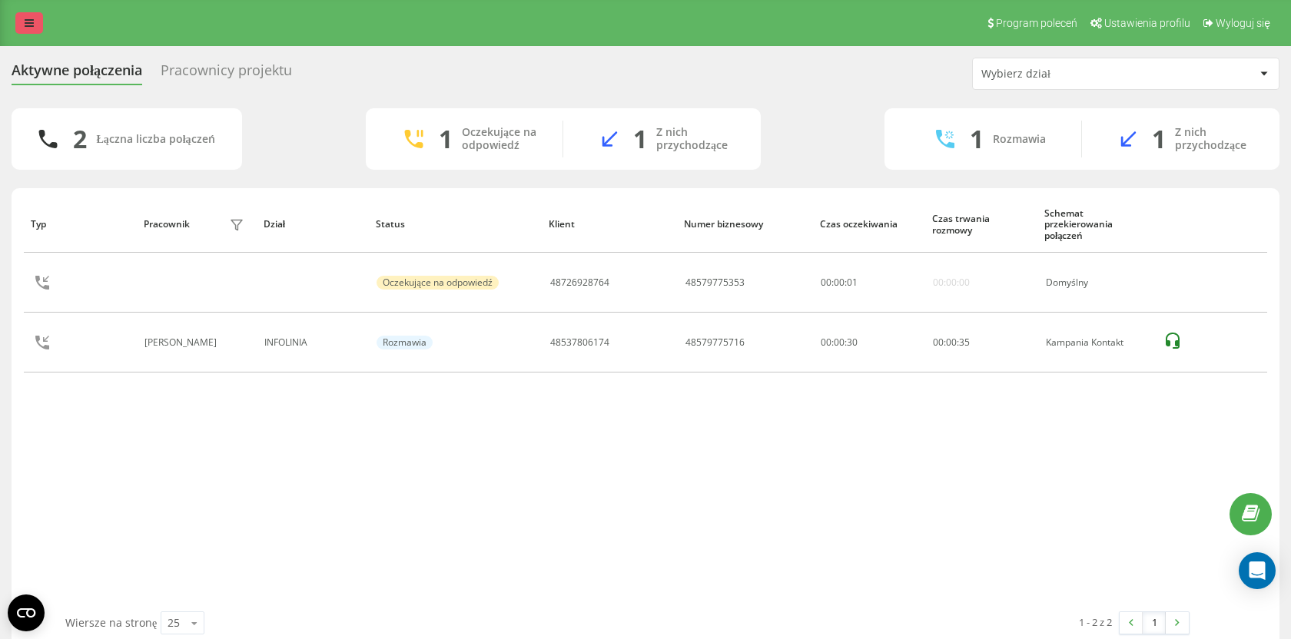
click at [34, 28] on link at bounding box center [29, 23] width 28 height 22
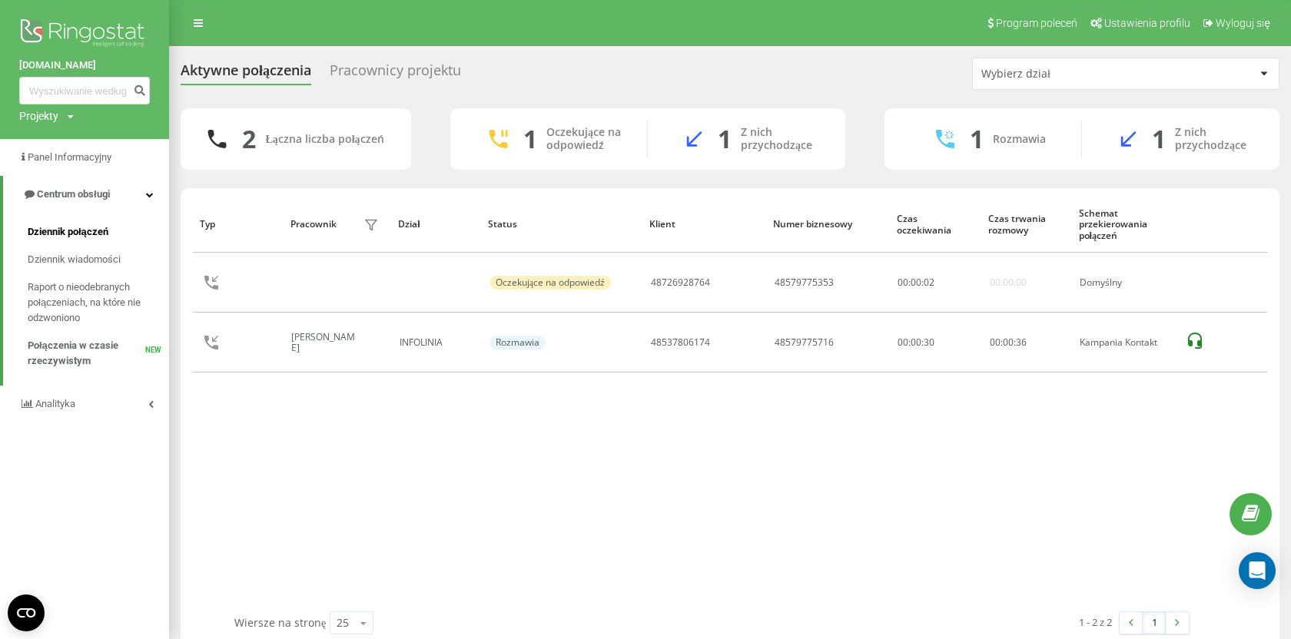
click at [71, 235] on span "Dziennik połączeń" at bounding box center [68, 231] width 81 height 15
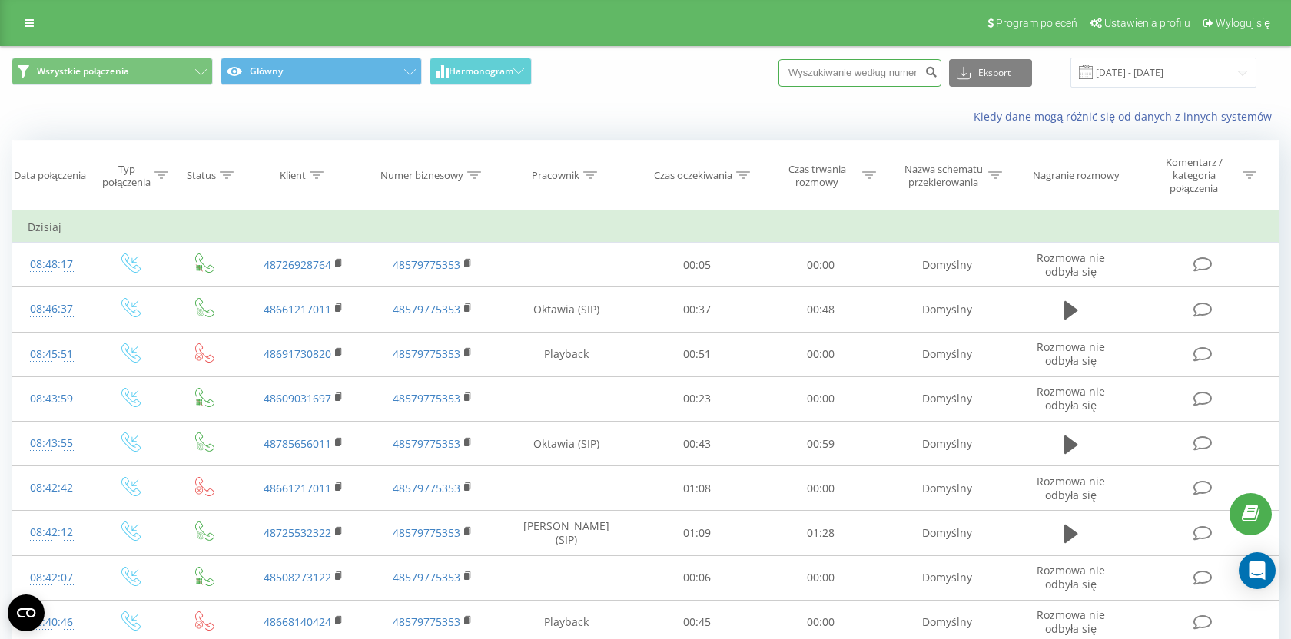
click at [842, 74] on input at bounding box center [859, 73] width 163 height 28
paste input "48537806174"
type input "48537806174"
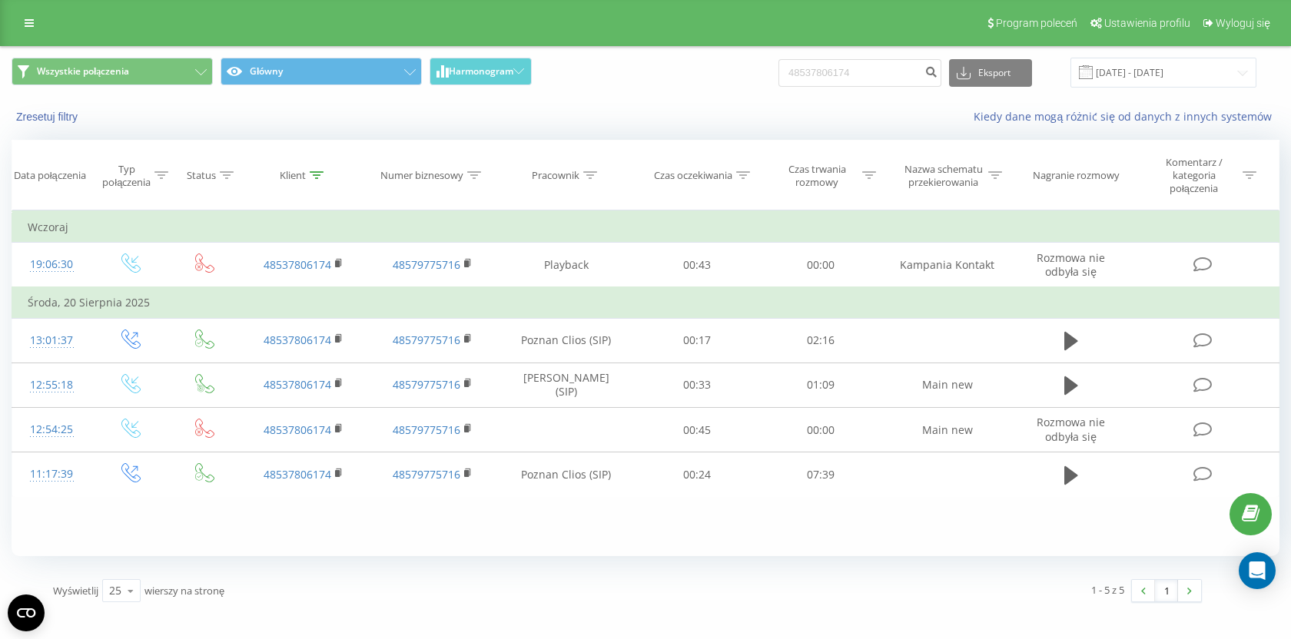
click at [709, 73] on div "Wszystkie połączenia Główny Harmonogram 48537806174 Eksport .csv .xls .xlsx 22.…" at bounding box center [646, 73] width 1268 height 30
click at [711, 68] on div "Wszystkie połączenia Główny Harmonogram 48537806174 Eksport .csv .xls .xlsx 22.…" at bounding box center [646, 73] width 1268 height 30
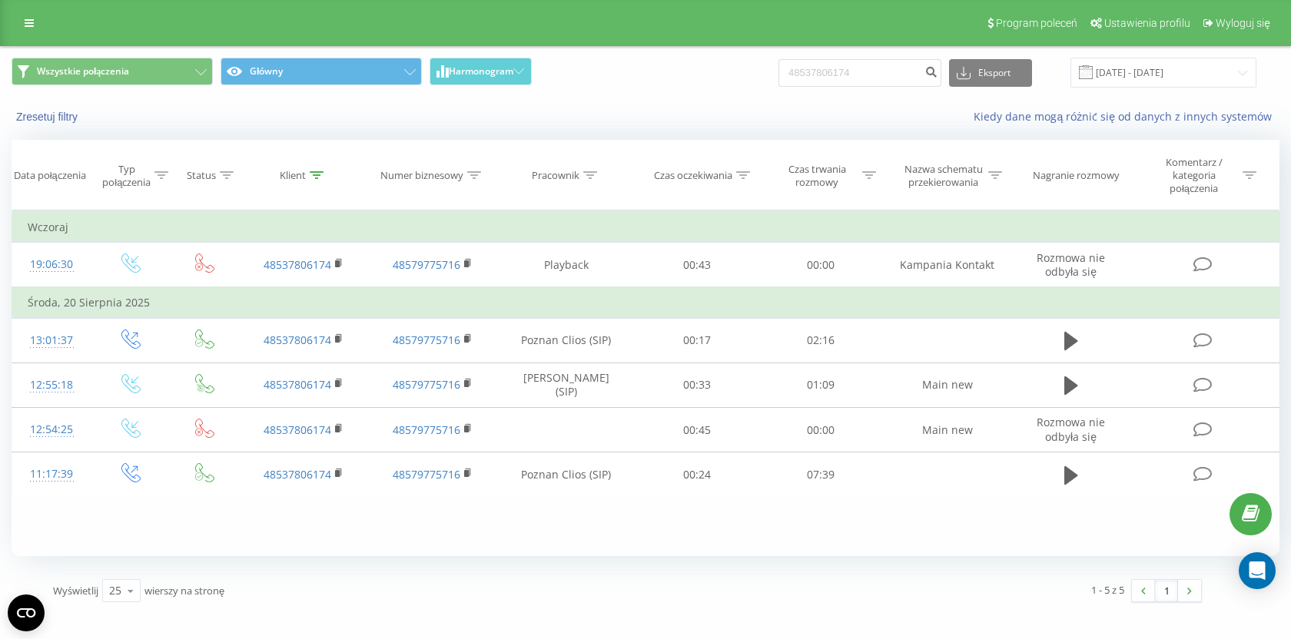
click at [711, 68] on div "Wszystkie połączenia Główny Harmonogram 48537806174 Eksport .csv .xls .xlsx 22.…" at bounding box center [646, 73] width 1268 height 30
click at [707, 70] on div "Wszystkie połączenia Główny Harmonogram 48537806174 Eksport .csv .xls .xlsx 22.…" at bounding box center [646, 73] width 1268 height 30
click at [713, 68] on div "Wszystkie połączenia Główny Harmonogram 48537806174 Eksport .csv .xls .xlsx 22.…" at bounding box center [646, 73] width 1268 height 30
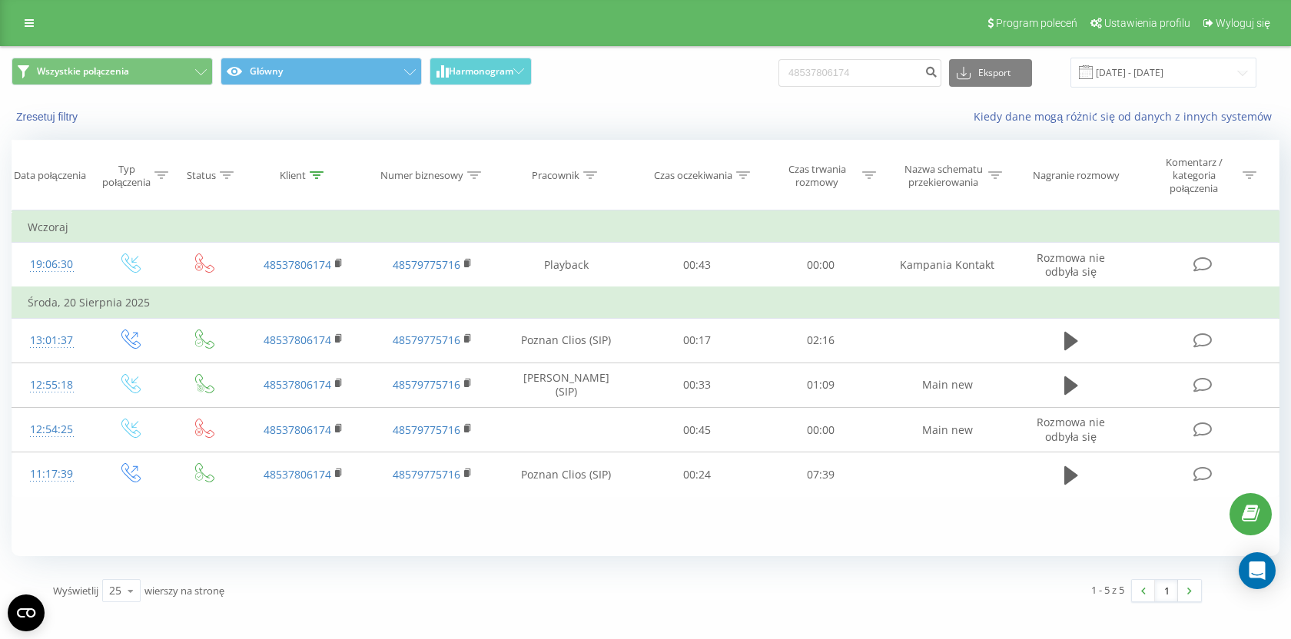
click at [694, 68] on div "Wszystkie połączenia Główny Harmonogram 48537806174 Eksport .csv .xls .xlsx 22.…" at bounding box center [646, 73] width 1268 height 30
click at [26, 18] on icon at bounding box center [29, 23] width 9 height 11
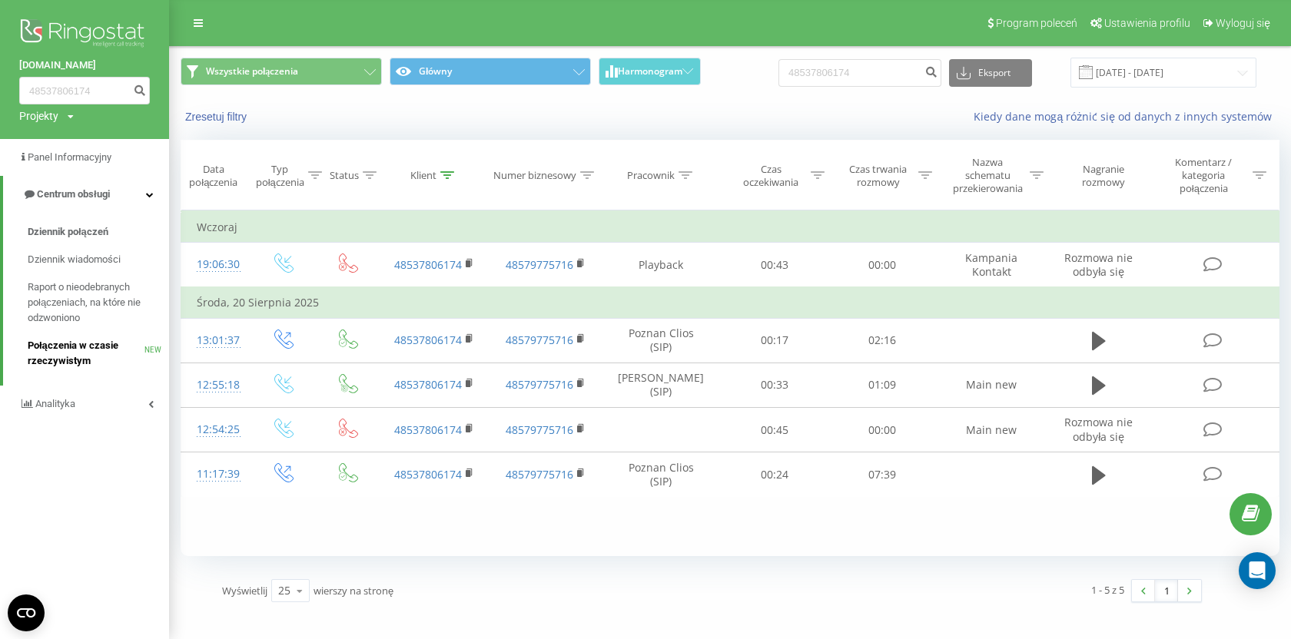
click at [54, 363] on span "Połączenia w czasie rzeczywistym" at bounding box center [86, 353] width 117 height 31
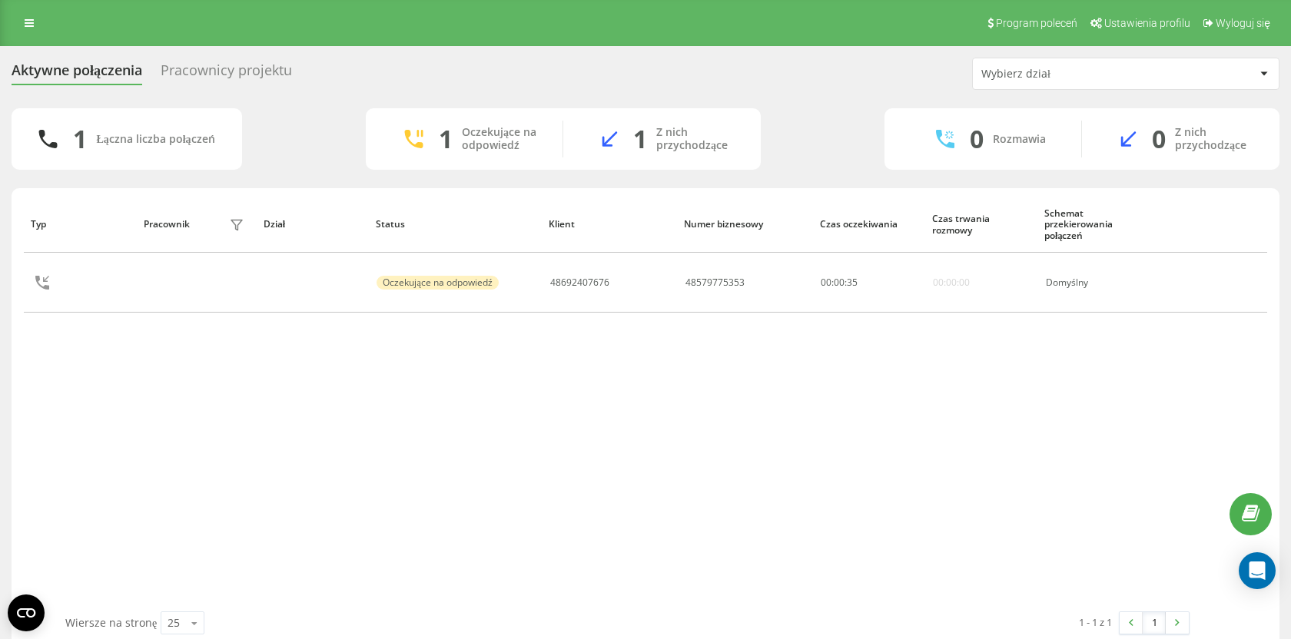
click at [461, 399] on div "Typ Pracownik filtra Dział Status Klient Numer biznesowy Czas oczekiwania Czas …" at bounding box center [645, 404] width 1243 height 416
click at [465, 393] on div "Typ Pracownik filtra Dział Status Klient Numer biznesowy Czas oczekiwania Czas …" at bounding box center [645, 404] width 1243 height 416
click at [465, 392] on div "Typ Pracownik filtra Dział Status Klient Numer biznesowy Czas oczekiwania Czas …" at bounding box center [645, 404] width 1243 height 416
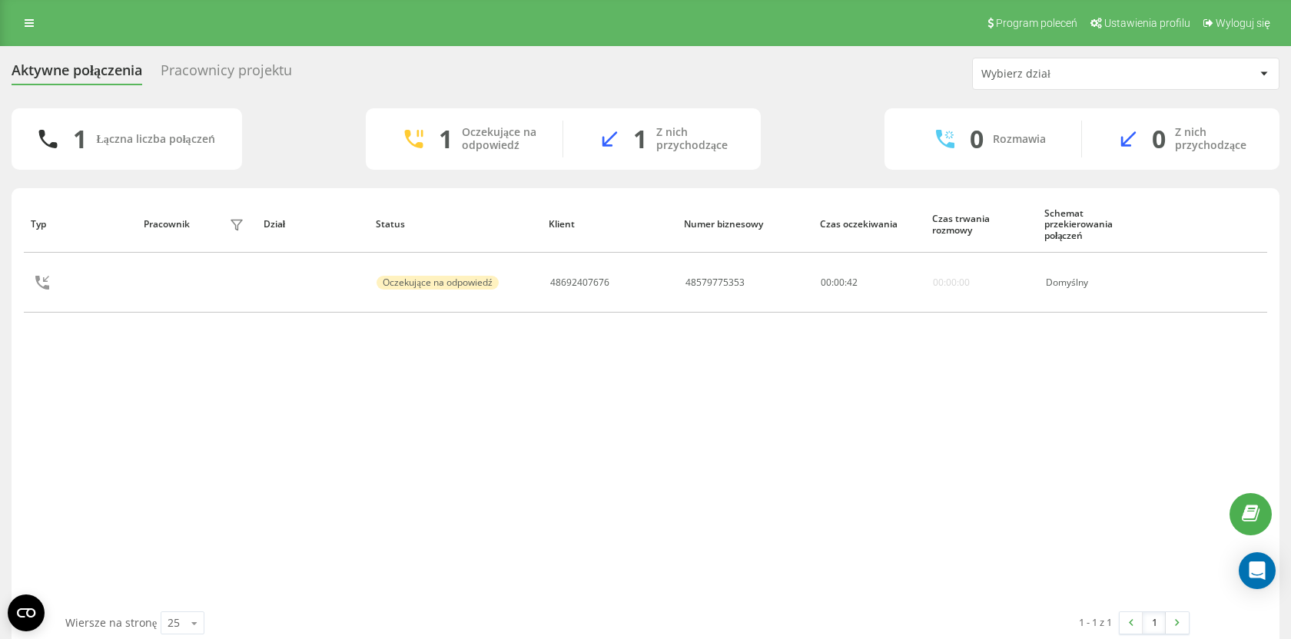
click at [465, 386] on div "Typ Pracownik filtra Dział Status Klient Numer biznesowy Czas oczekiwania Czas …" at bounding box center [645, 404] width 1243 height 416
click at [816, 143] on div "1 Łączna liczba połączeń 1 Oczekujące na odpowiedź 1 Z nich przychodzące 0 Rozm…" at bounding box center [646, 138] width 1268 height 61
click at [863, 147] on div "1 Łączna liczba połączeń 1 Oczekujące na odpowiedź 1 Z nich przychodzące 0 Rozm…" at bounding box center [646, 138] width 1268 height 61
click at [861, 139] on div "1 Łączna liczba połączeń 1 Oczekujące na odpowiedź 1 Z nich przychodzące 0 Rozm…" at bounding box center [646, 138] width 1268 height 61
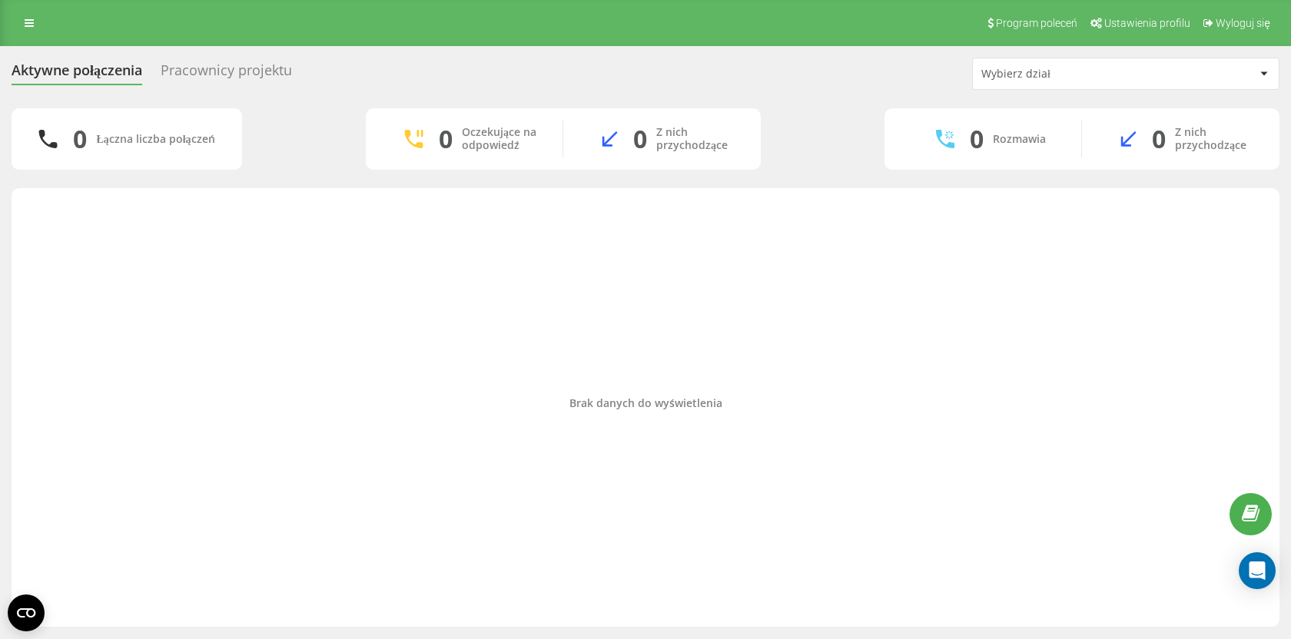
click at [305, 134] on div "0 Łączna liczba połączeń 0 Oczekujące na odpowiedź 0 Z nich przychodzące 0 Rozm…" at bounding box center [646, 138] width 1268 height 61
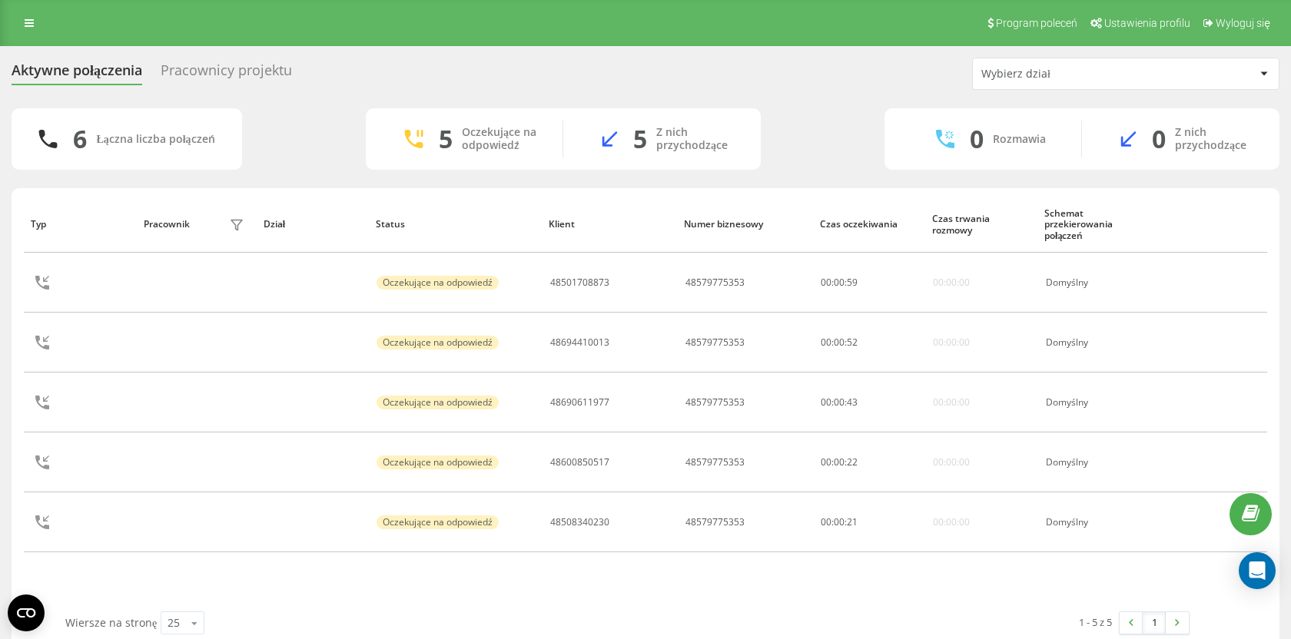
click at [323, 136] on div "6 Łączna liczba połączeń 5 Oczekujące na odpowiedź 5 Z nich przychodzące 0 Rozm…" at bounding box center [646, 138] width 1268 height 61
click at [333, 134] on div "6 Łączna liczba połączeń 5 Oczekujące na odpowiedź 5 Z nich przychodzące 0 Rozm…" at bounding box center [646, 138] width 1268 height 61
click at [781, 68] on div "Aktywne połączenia Pracownicy projektu Wybierz dział" at bounding box center [646, 74] width 1268 height 32
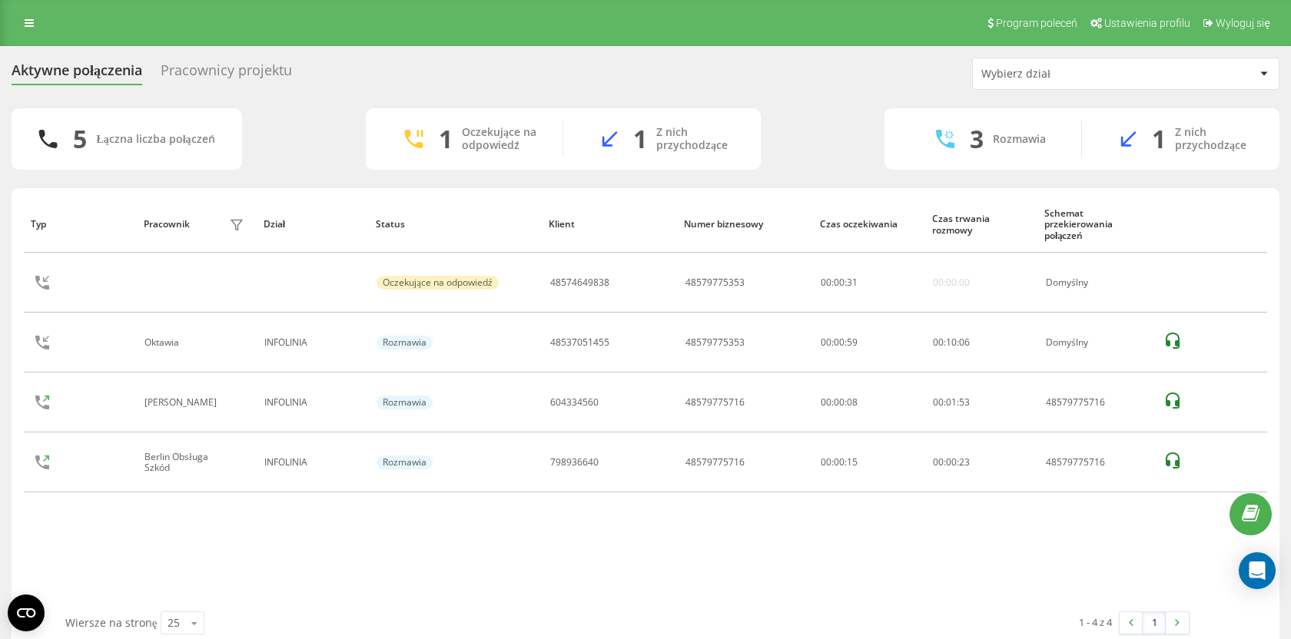
click at [729, 569] on div "Typ Pracownik filtra Dział Status Klient Numer biznesowy Czas oczekiwania Czas …" at bounding box center [645, 404] width 1243 height 416
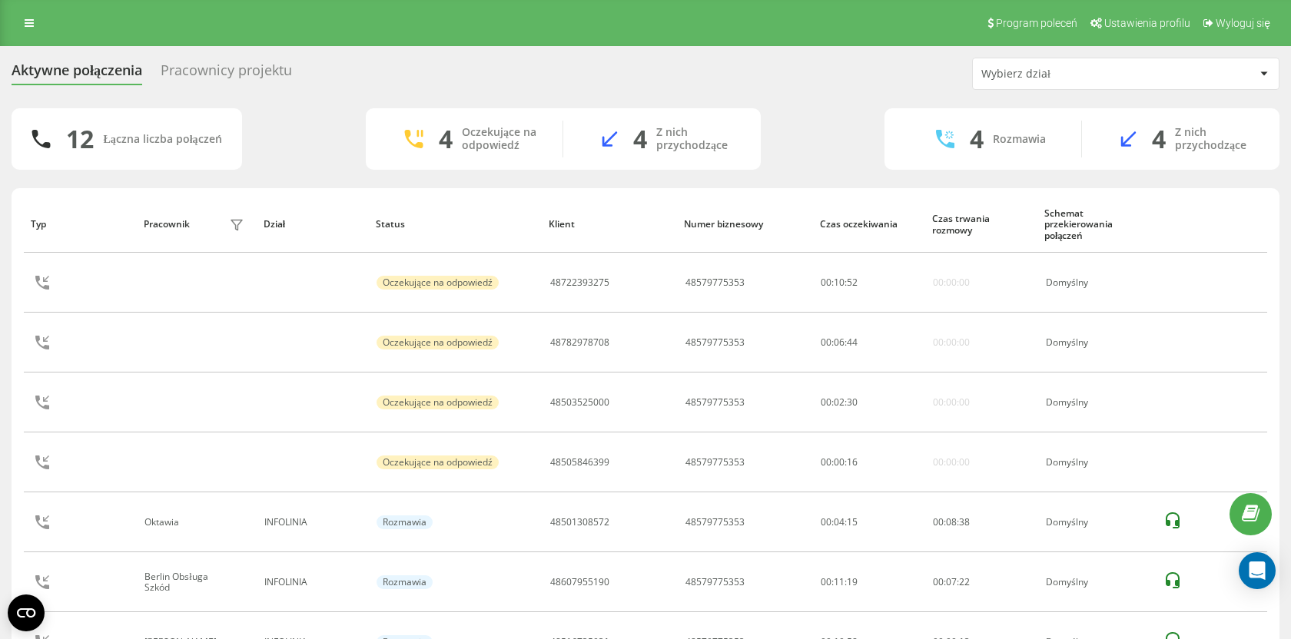
click at [327, 137] on div "12 Łączna liczba połączeń 4 Oczekujące na odpowiedź 4 Z nich przychodzące 4 Roz…" at bounding box center [646, 138] width 1268 height 61
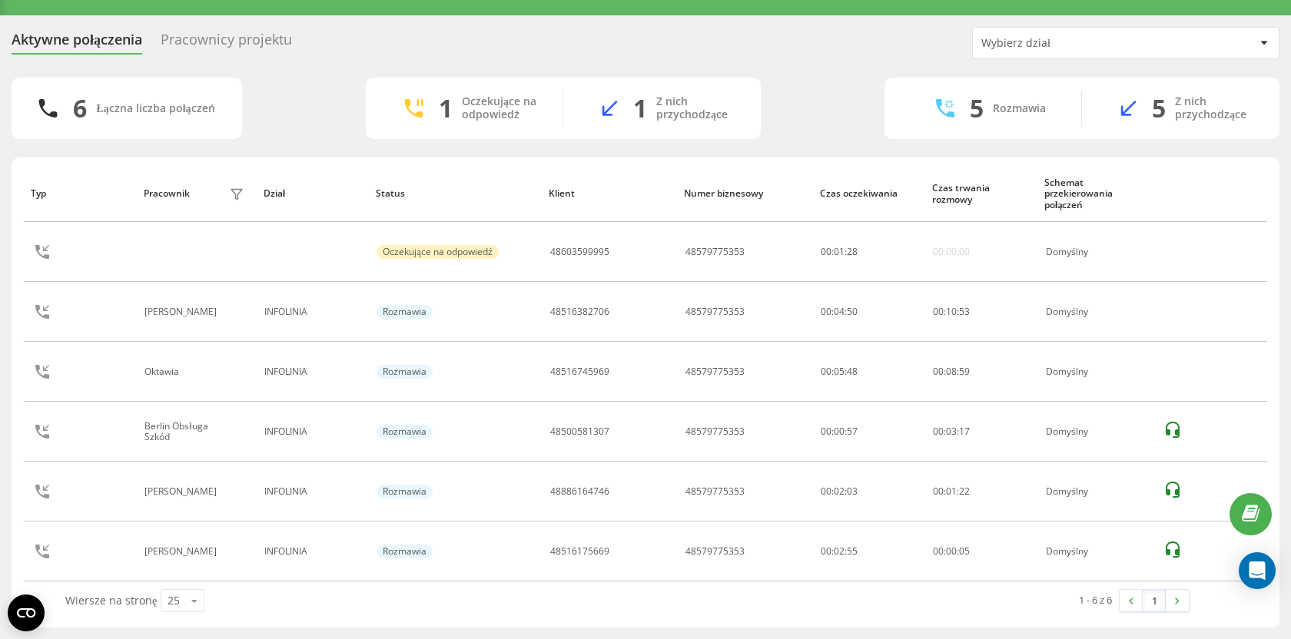
scroll to position [22, 0]
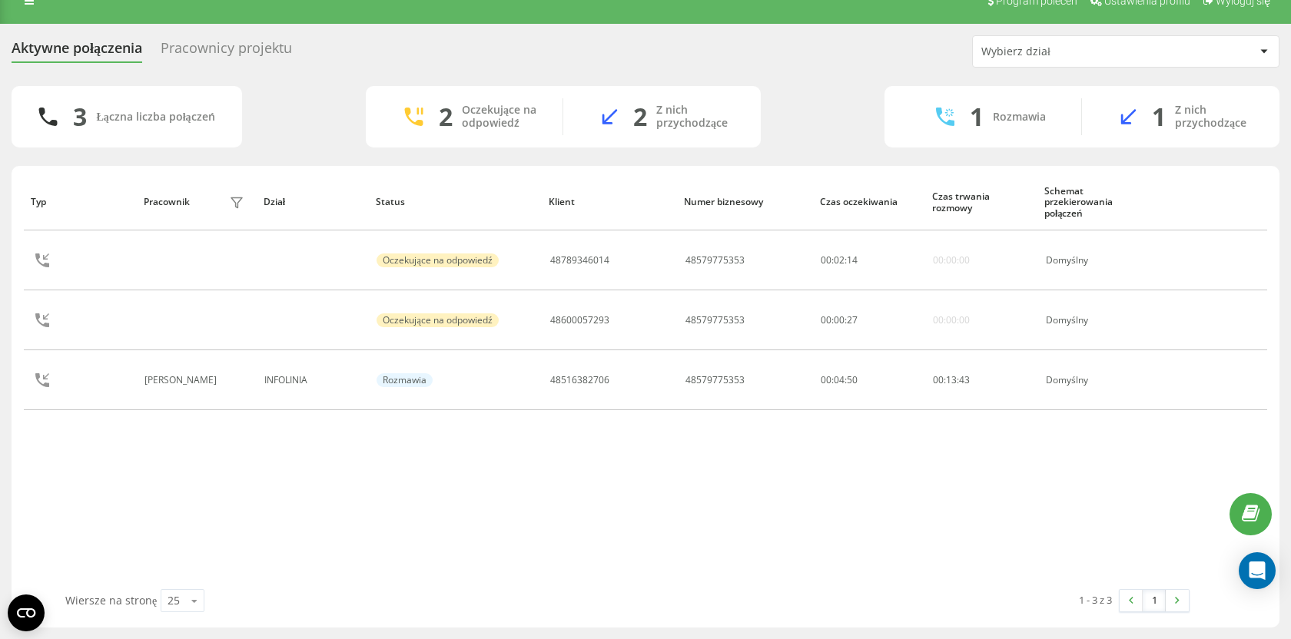
click at [841, 124] on div "3 Łączna liczba połączeń 2 Oczekujące na odpowiedź 2 Z nich przychodzące 1 Rozm…" at bounding box center [646, 116] width 1268 height 61
click at [31, 12] on div "Program poleceń Ustawienia profilu Wyloguj się" at bounding box center [645, 1] width 1291 height 46
click at [33, 11] on link at bounding box center [29, 1] width 28 height 22
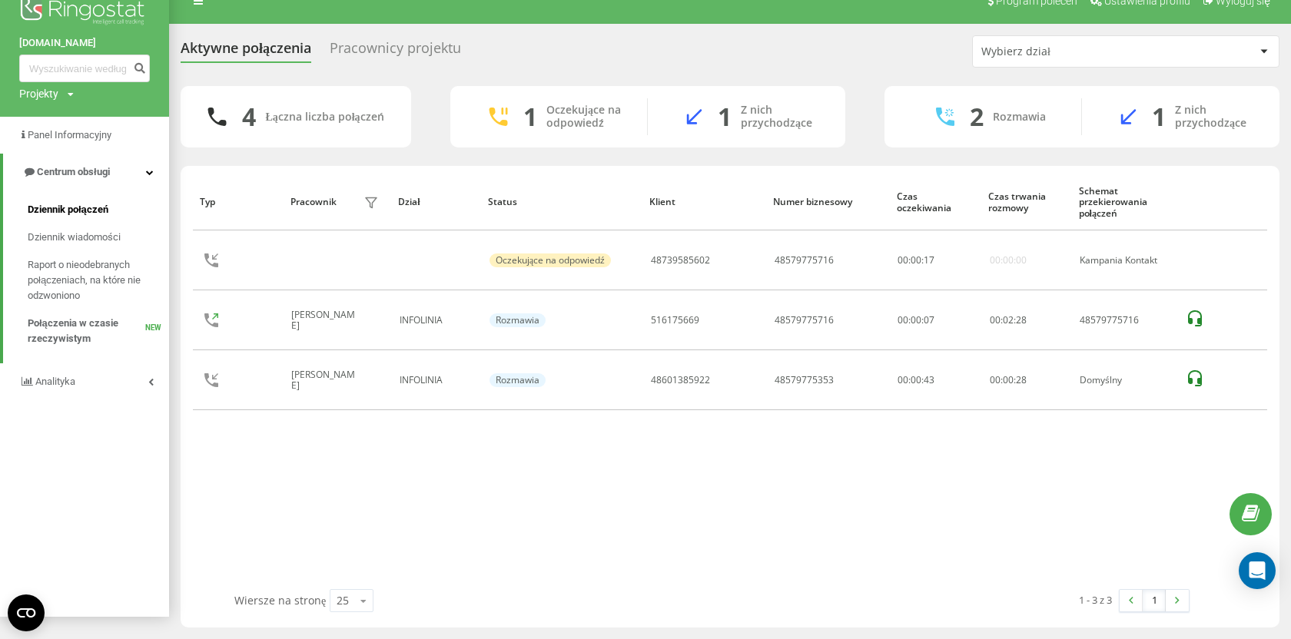
click at [91, 207] on span "Dziennik połączeń" at bounding box center [68, 209] width 81 height 15
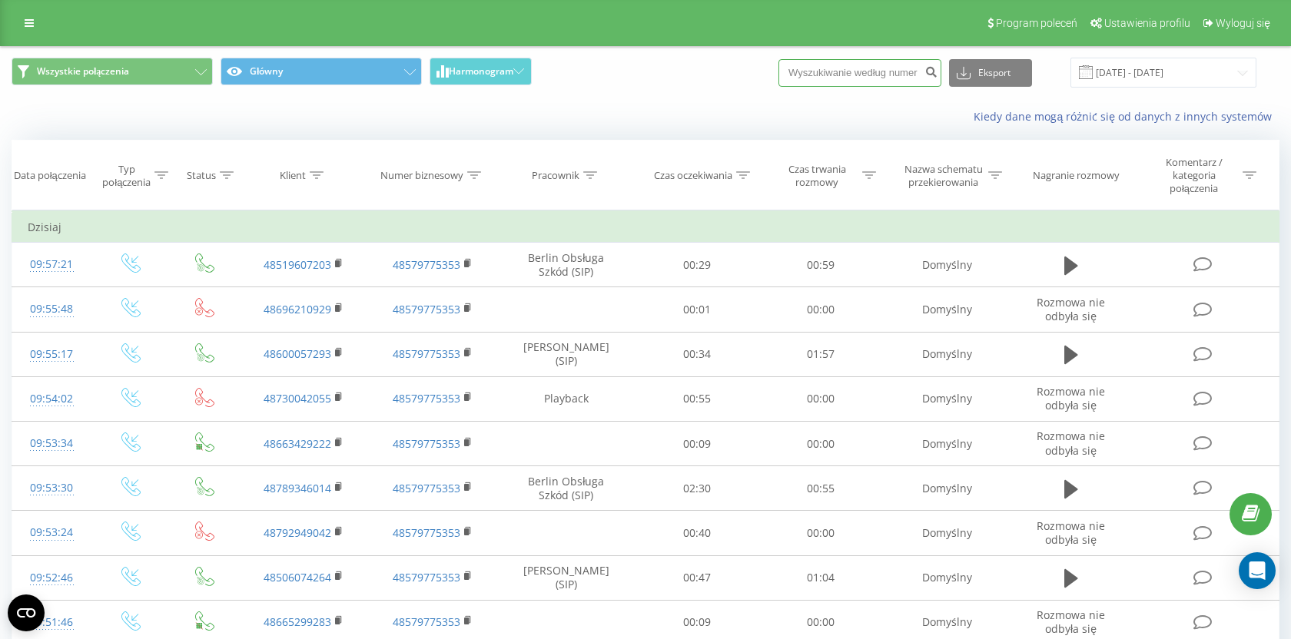
click at [851, 74] on input at bounding box center [859, 73] width 163 height 28
paste input "48601385922"
type input "48601385922"
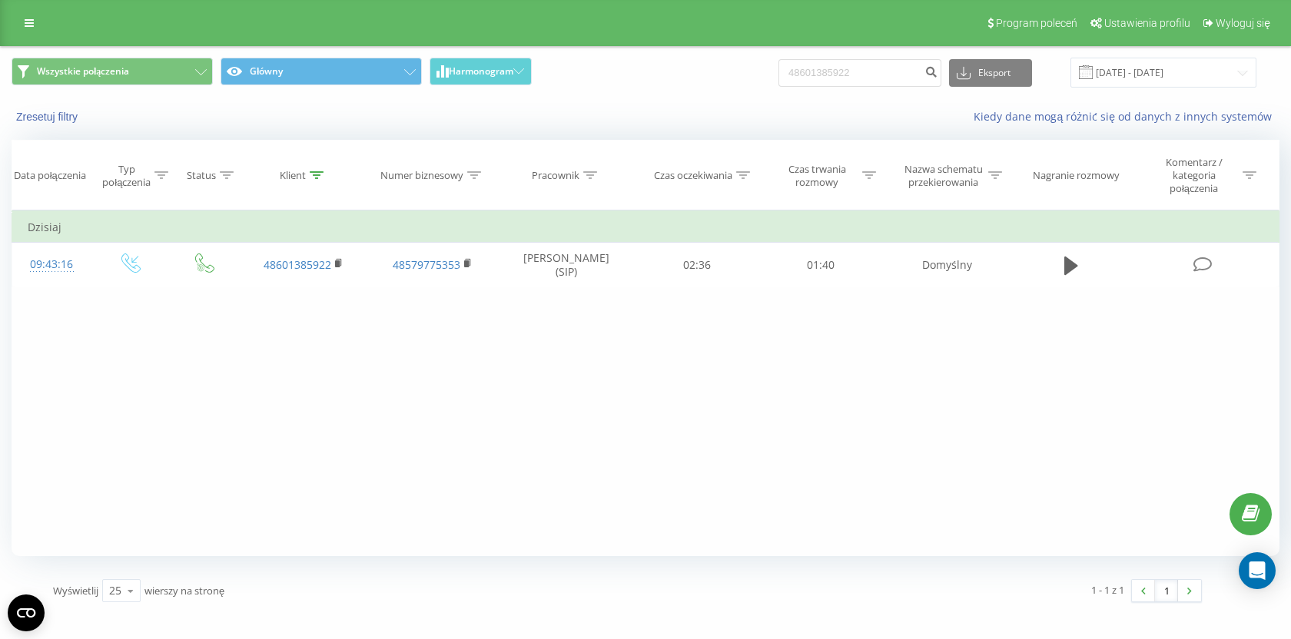
click at [689, 101] on div "Zresetuj filtry Kiedy dane mogą różnić się od danych z innych systemów" at bounding box center [645, 116] width 1289 height 37
click at [28, 35] on div "Program poleceń Ustawienia profilu Wyloguj się" at bounding box center [645, 23] width 1291 height 46
click at [28, 28] on icon at bounding box center [29, 23] width 9 height 11
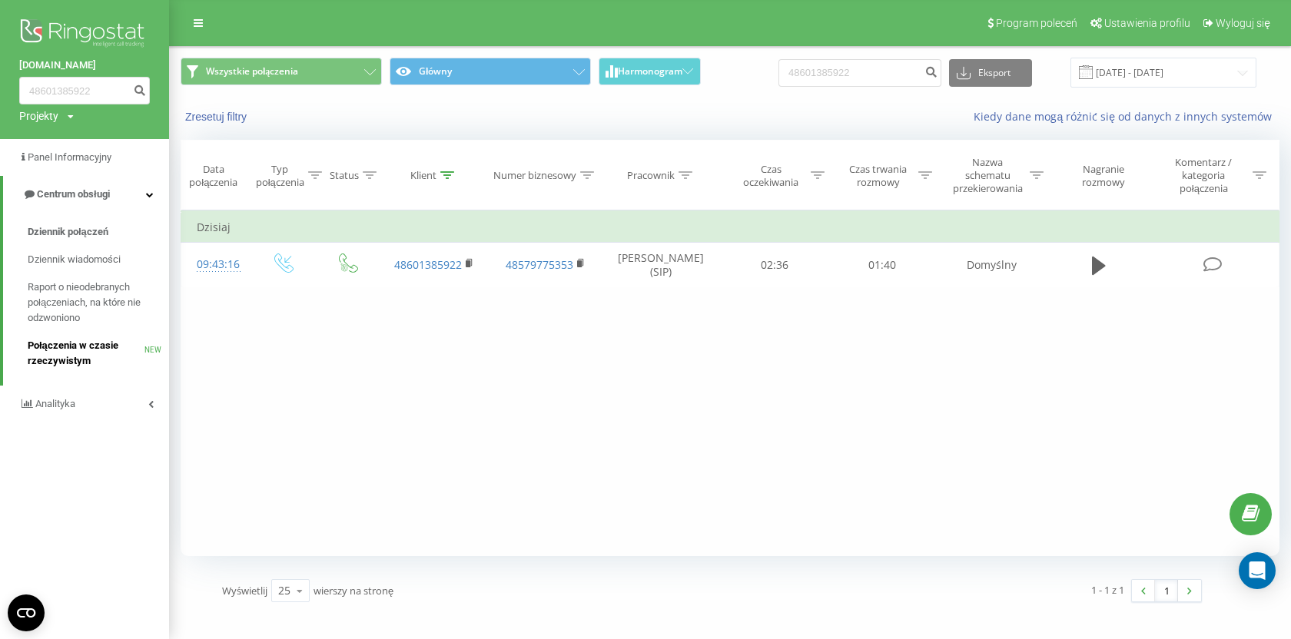
click at [78, 349] on span "Połączenia w czasie rzeczywistym" at bounding box center [86, 353] width 117 height 31
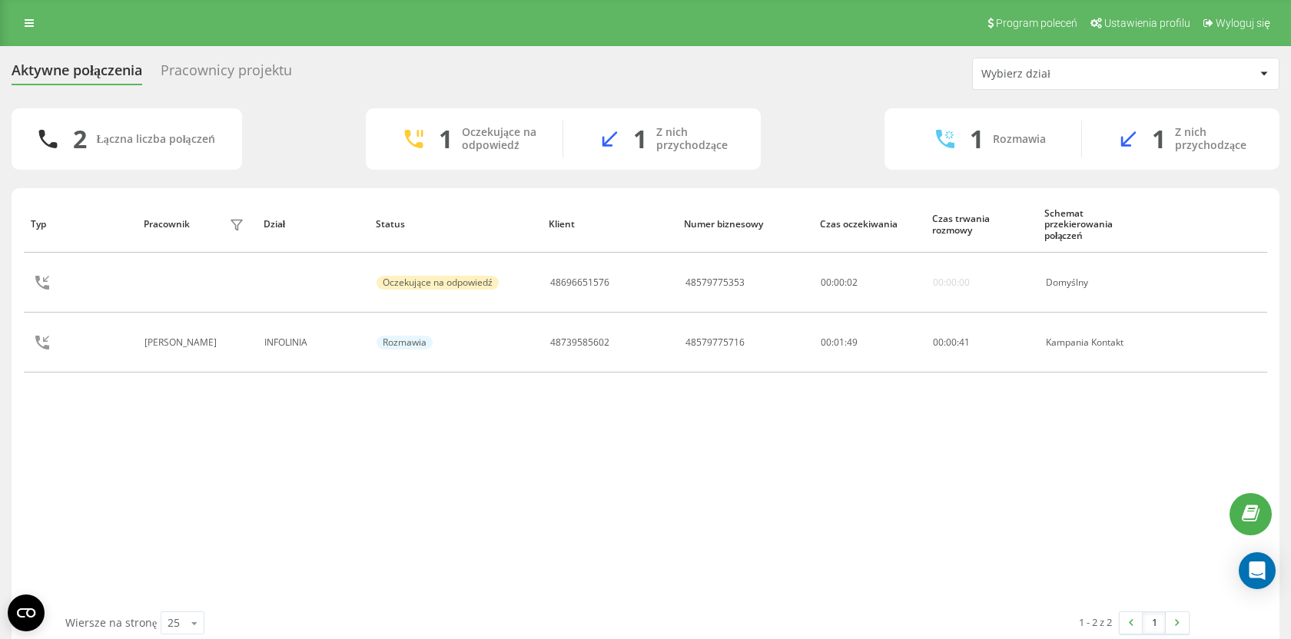
click at [306, 150] on div "2 Łączna liczba połączeń 1 Oczekujące na odpowiedź 1 Z nich przychodzące 1 Rozm…" at bounding box center [646, 138] width 1268 height 61
click at [847, 129] on div "2 Łączna liczba połączeń 1 Oczekujące na odpowiedź 1 Z nich przychodzące 1 Rozm…" at bounding box center [646, 138] width 1268 height 61
click at [800, 161] on div "1 Łączna liczba połączeń 1 Oczekujące na odpowiedź 1 Z nich przychodzące 0 Rozm…" at bounding box center [646, 138] width 1268 height 61
